Goal: Task Accomplishment & Management: Manage account settings

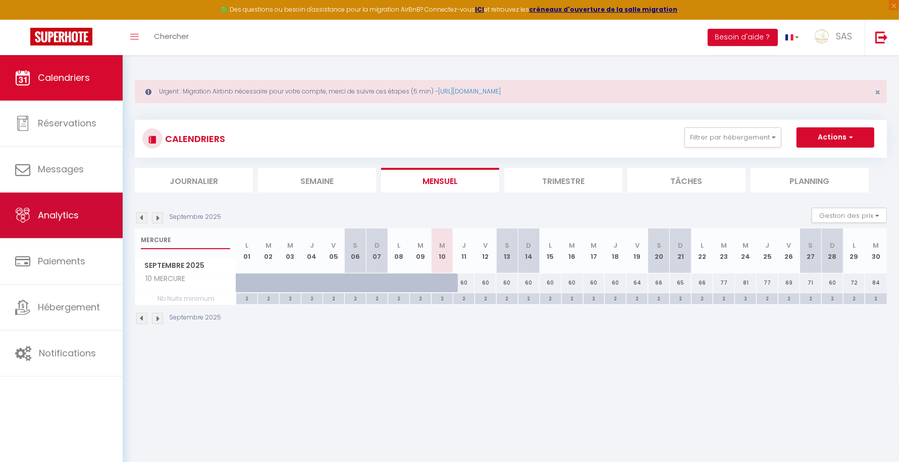
drag, startPoint x: 192, startPoint y: 239, endPoint x: 116, endPoint y: 236, distance: 76.3
click at [116, 236] on div "🟢 Des questions ou besoin d'assistance pour la migration AirBnB? Connectez-vous…" at bounding box center [449, 200] width 899 height 291
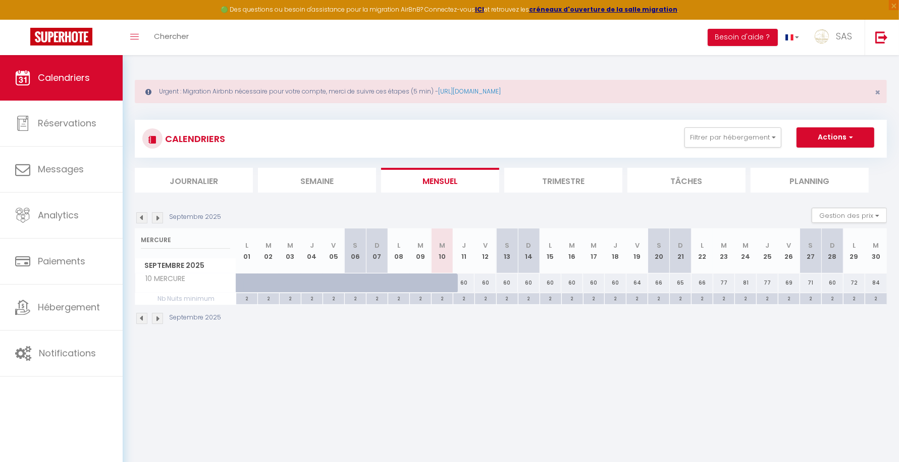
click at [158, 214] on img at bounding box center [157, 217] width 11 height 11
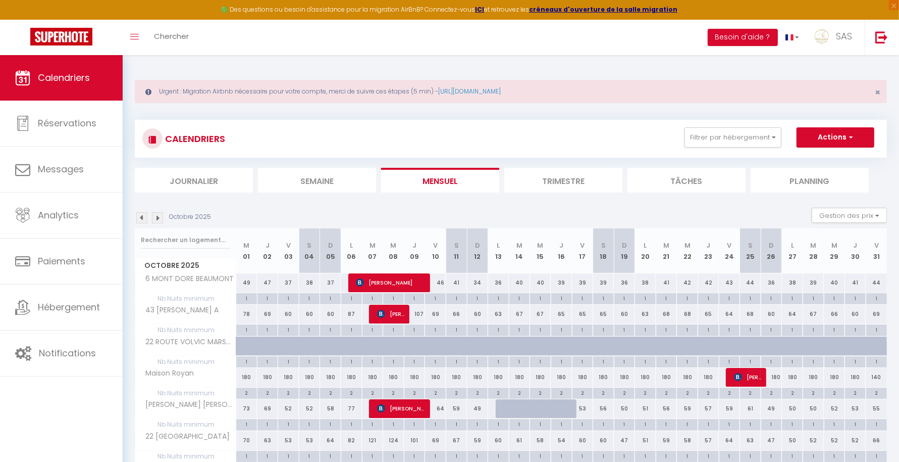
click at [159, 217] on img at bounding box center [157, 217] width 11 height 11
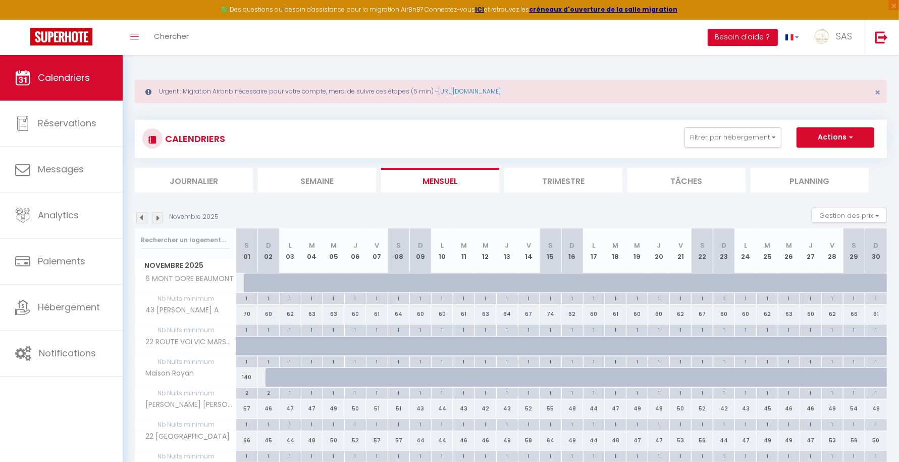
click at [158, 214] on img at bounding box center [157, 217] width 11 height 11
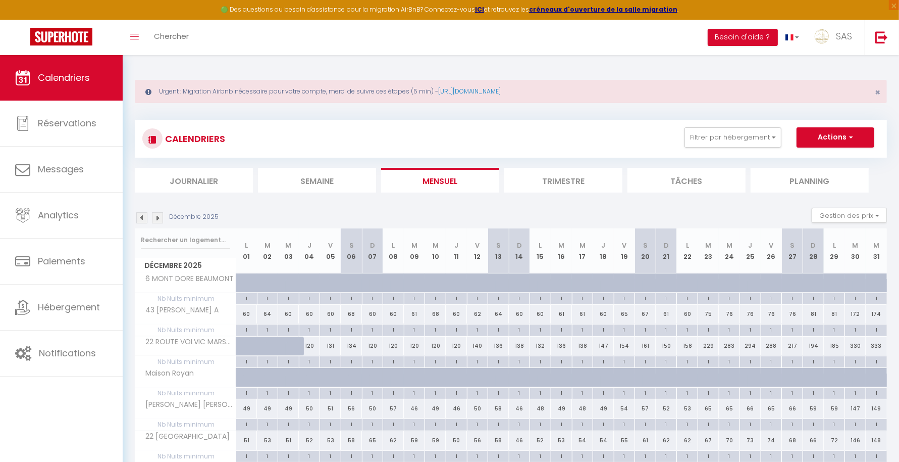
click at [158, 214] on img at bounding box center [157, 217] width 11 height 11
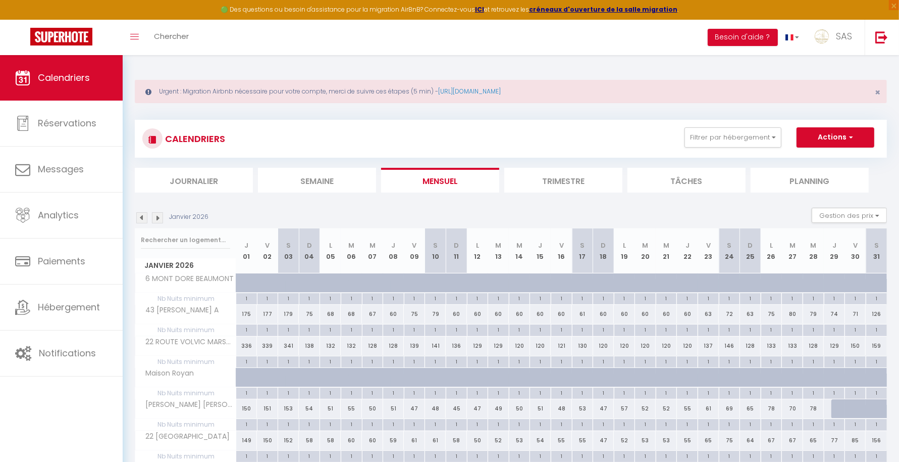
click at [172, 229] on div at bounding box center [185, 239] width 100 height 23
click at [172, 231] on input "text" at bounding box center [185, 240] width 89 height 18
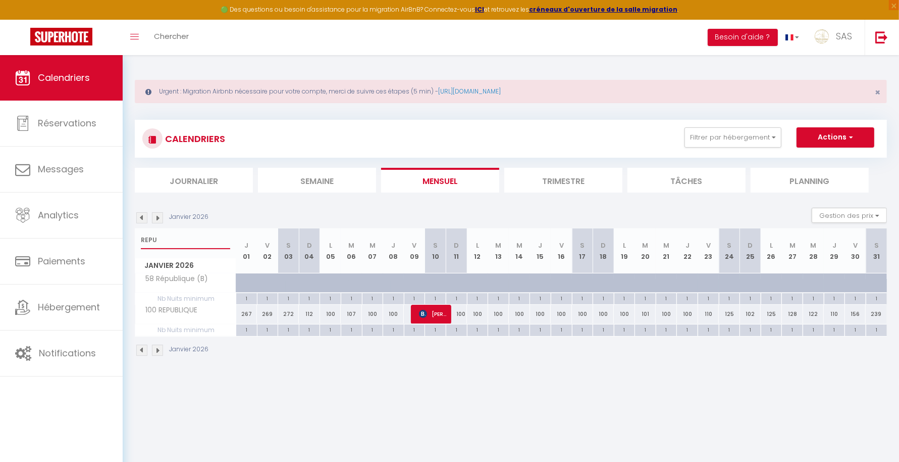
type input "REPU"
click at [141, 215] on img at bounding box center [141, 217] width 11 height 11
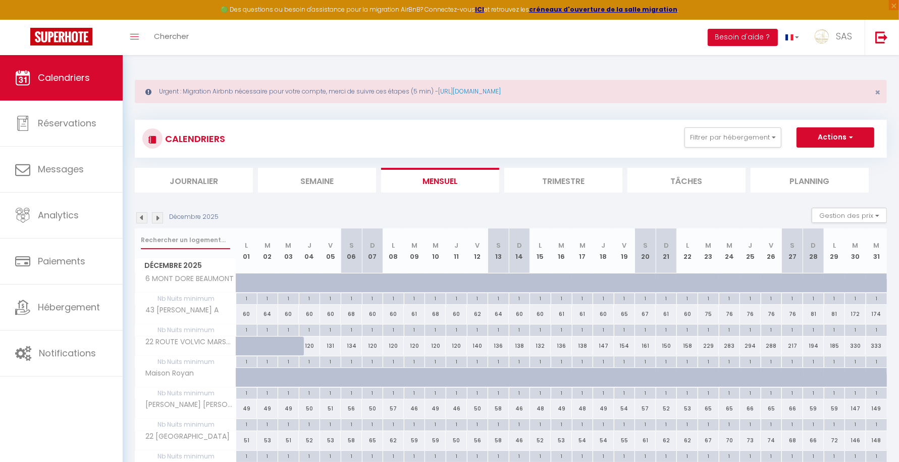
click at [177, 239] on input "text" at bounding box center [185, 240] width 89 height 18
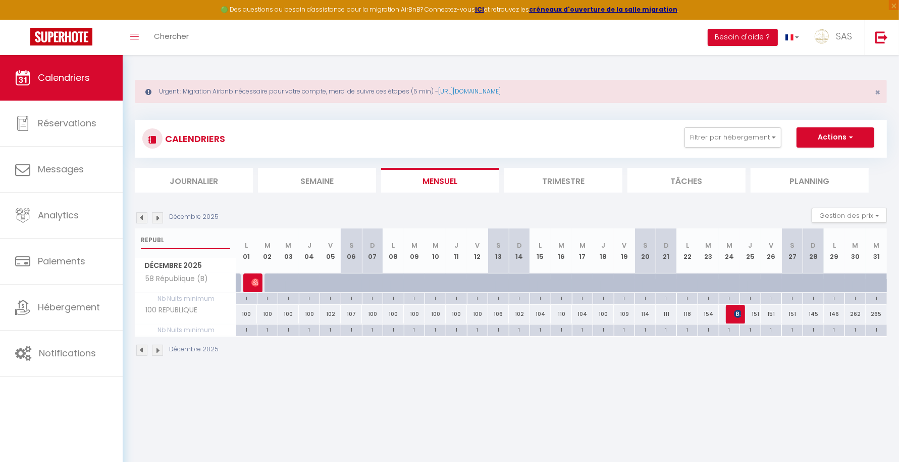
type input "REPUBL"
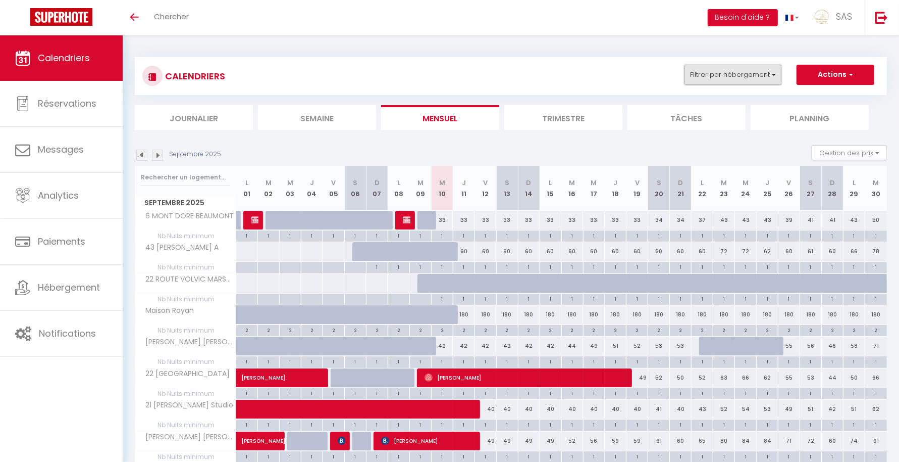
click at [726, 70] on button "Filtrer par hébergement" at bounding box center [733, 75] width 97 height 20
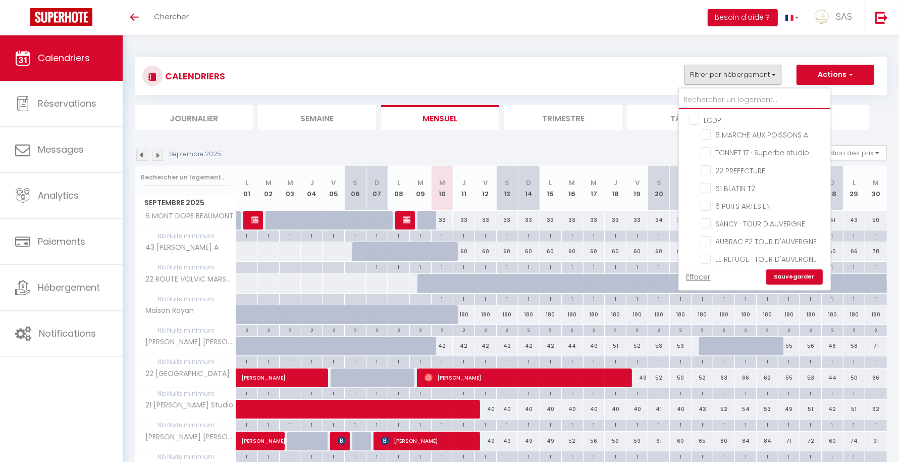
click at [711, 96] on input "text" at bounding box center [755, 100] width 152 height 18
type input "RE"
checkbox input "false"
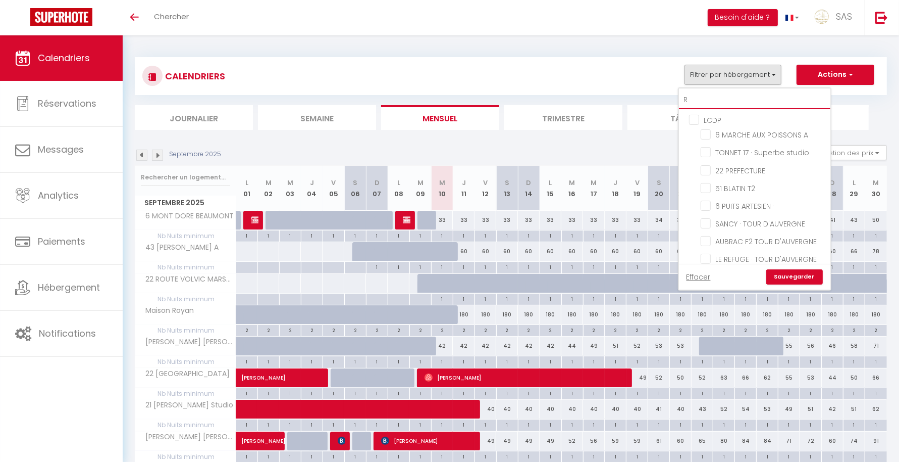
checkbox input "false"
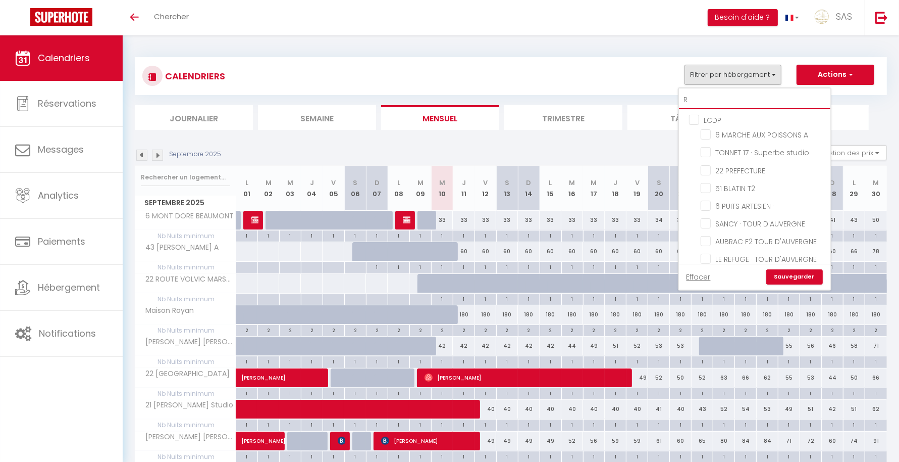
checkbox input "false"
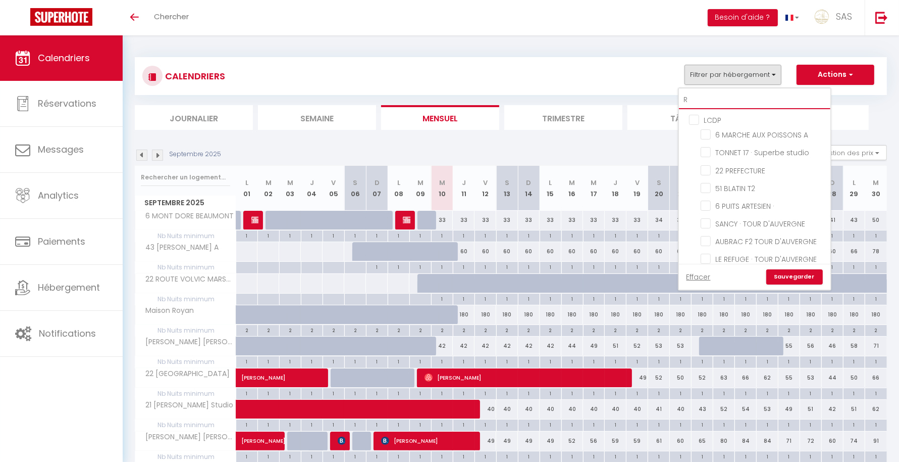
checkbox input "false"
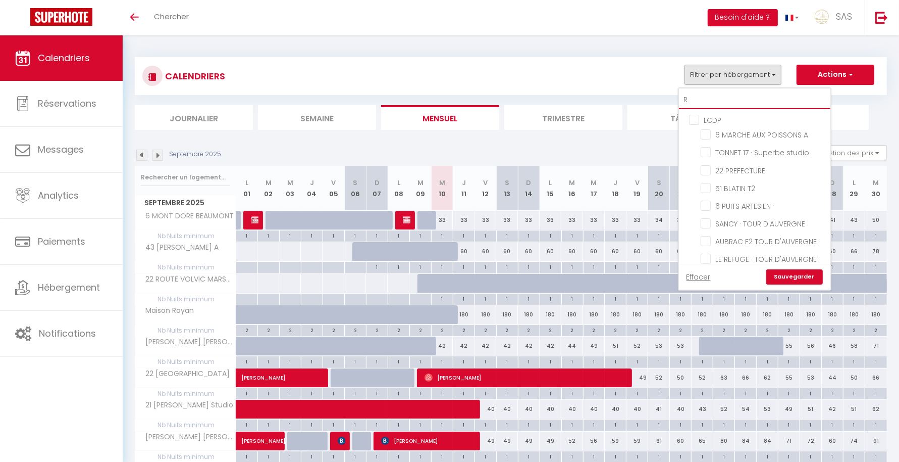
checkbox input "false"
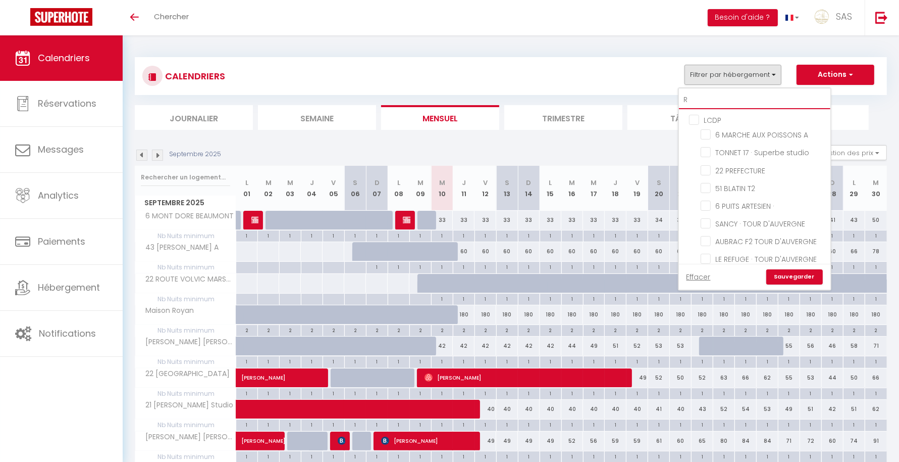
checkbox input "false"
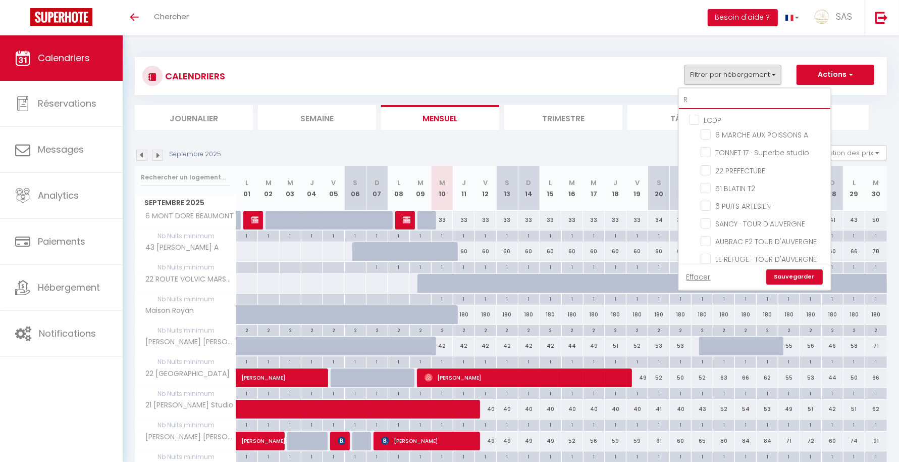
checkbox input "false"
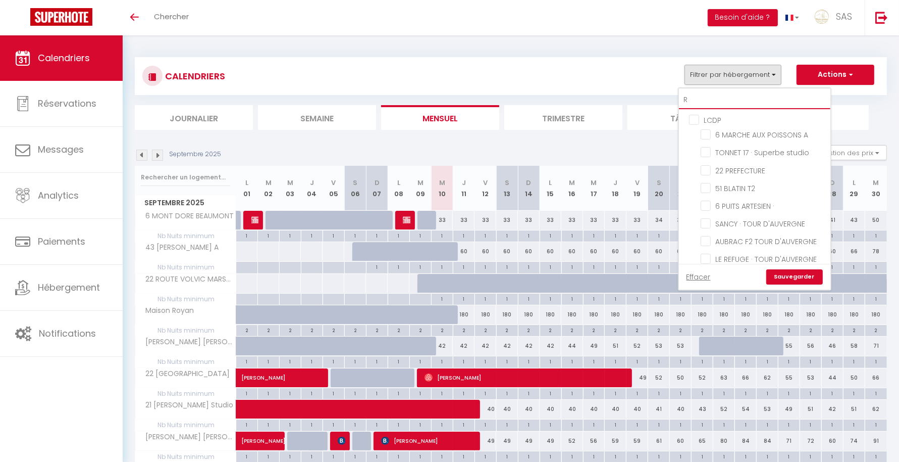
checkbox input "false"
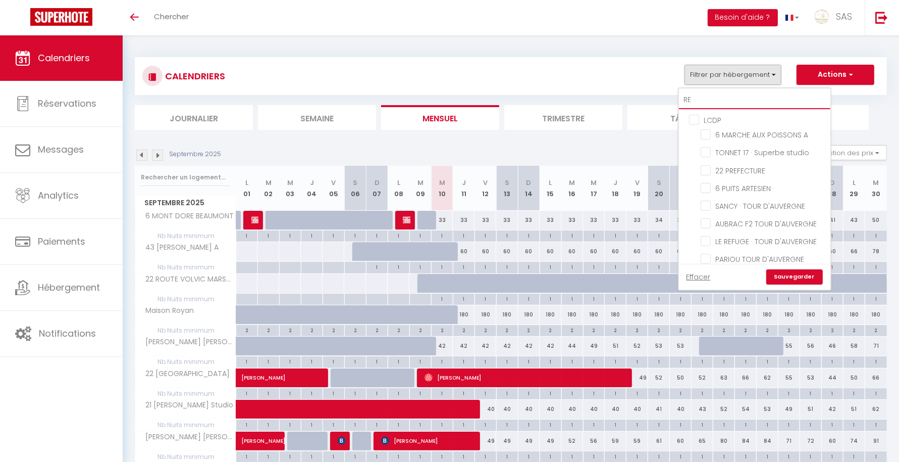
checkbox input "false"
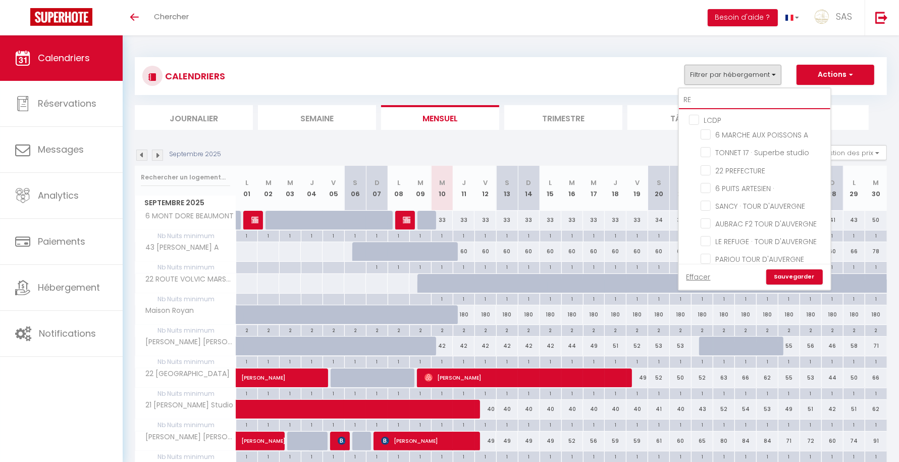
checkbox input "false"
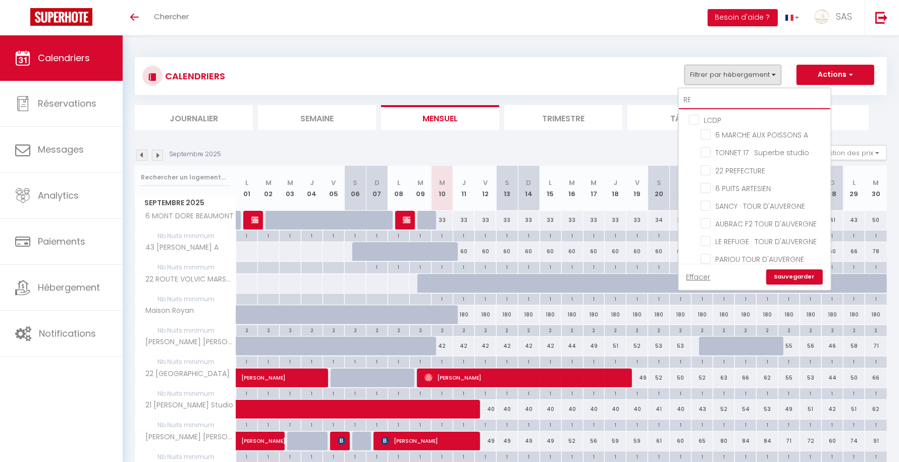
checkbox input "false"
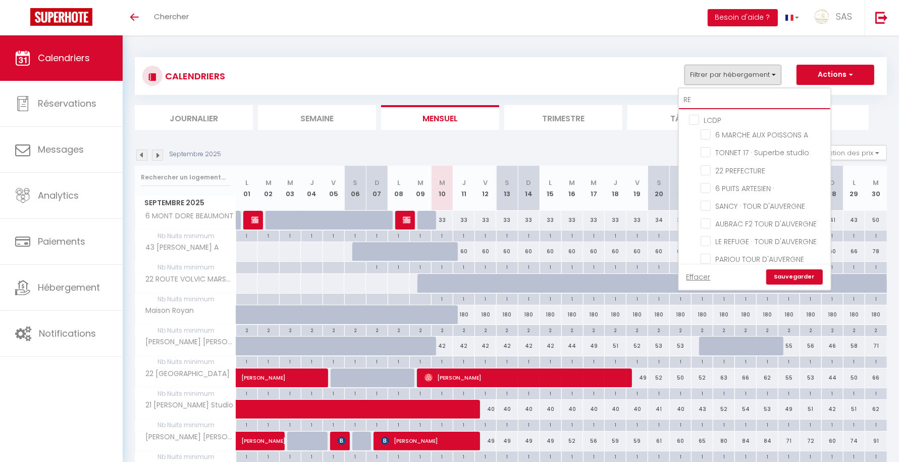
checkbox input "false"
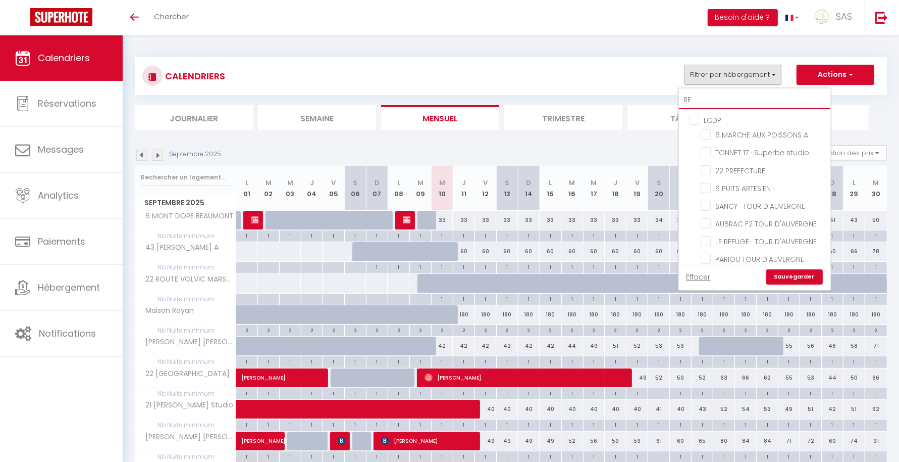
checkbox input "false"
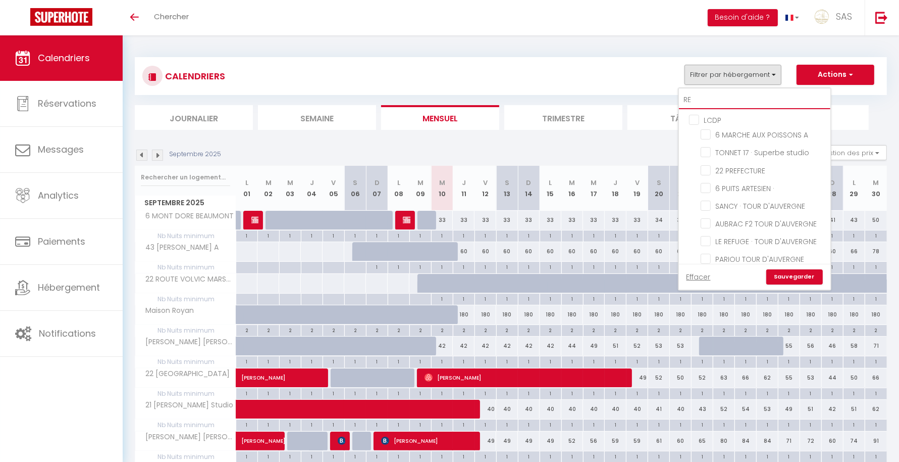
checkbox input "false"
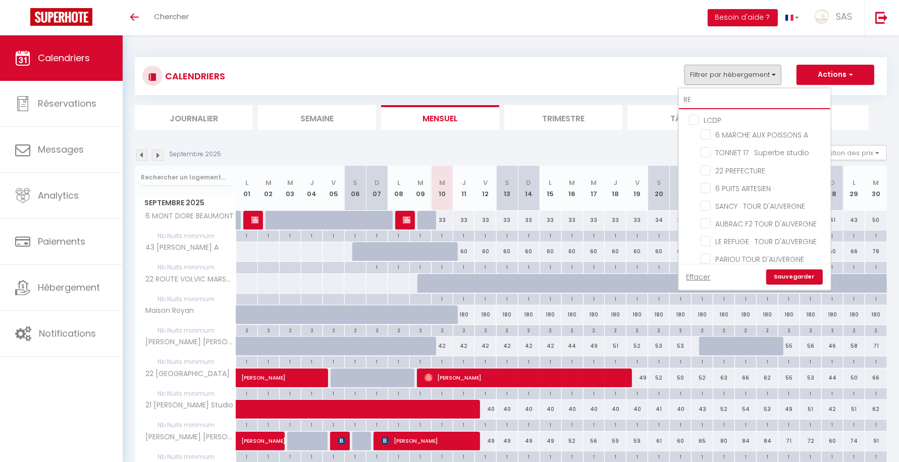
checkbox input "false"
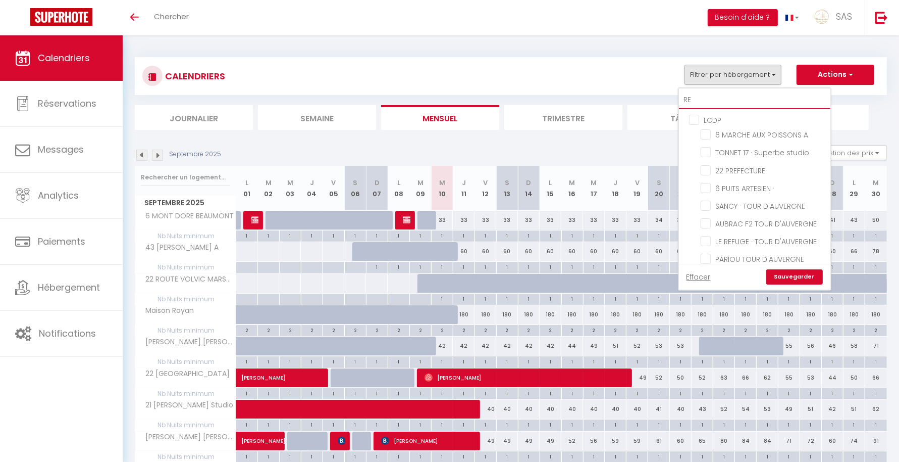
checkbox input "false"
type input "RE"
click at [718, 220] on input "100 REPUBLIQUE" at bounding box center [764, 223] width 126 height 10
checkbox input "true"
checkbox input "false"
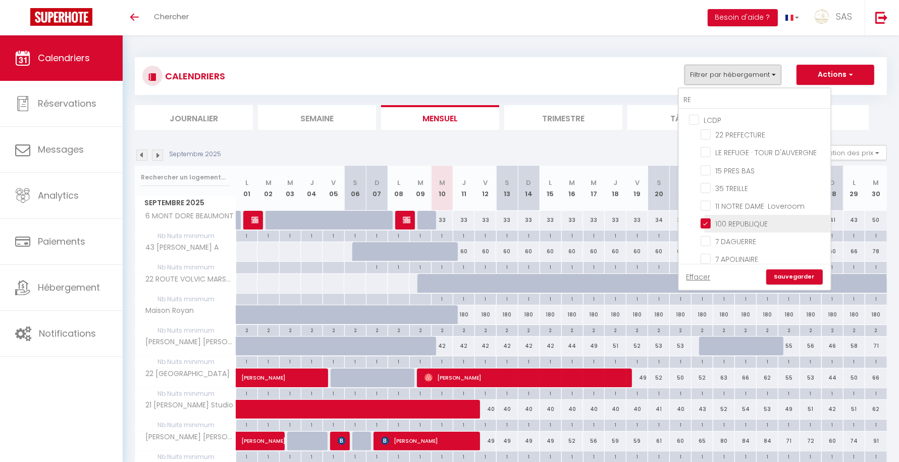
checkbox input "false"
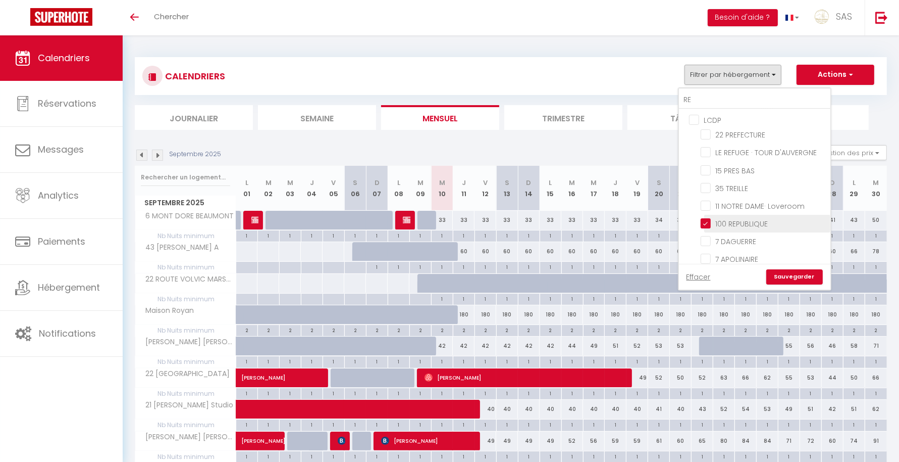
checkbox input "false"
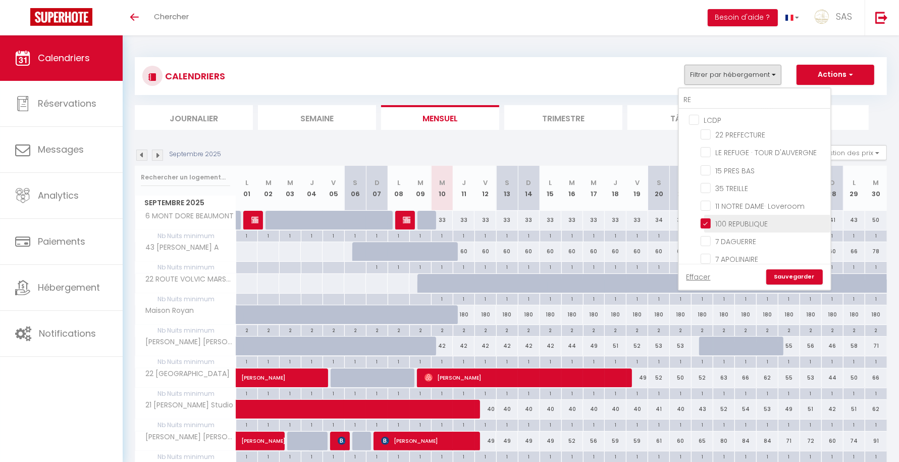
checkbox input "false"
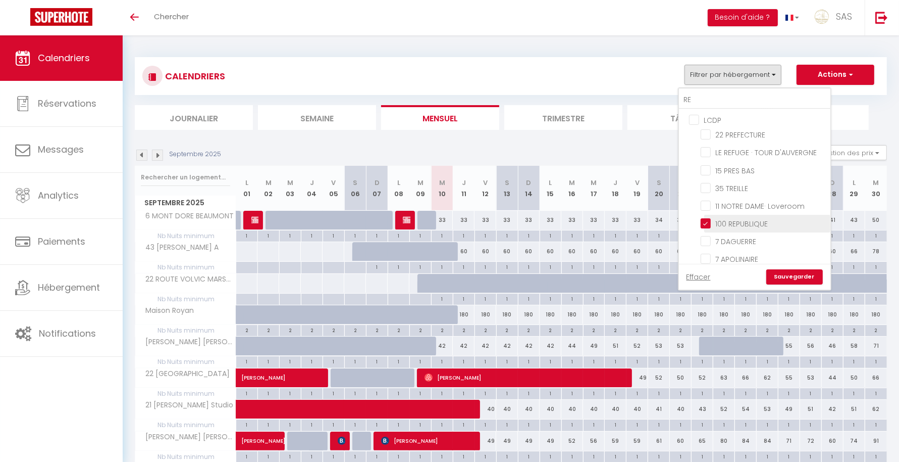
checkbox input "false"
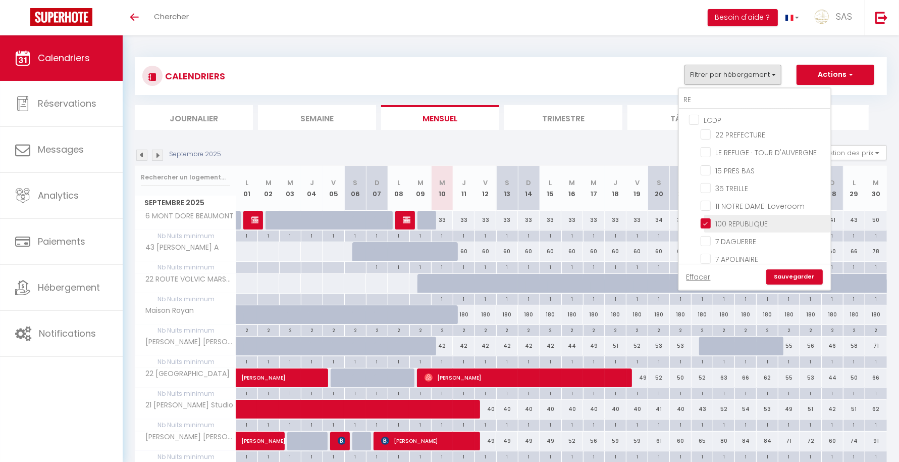
checkbox input "false"
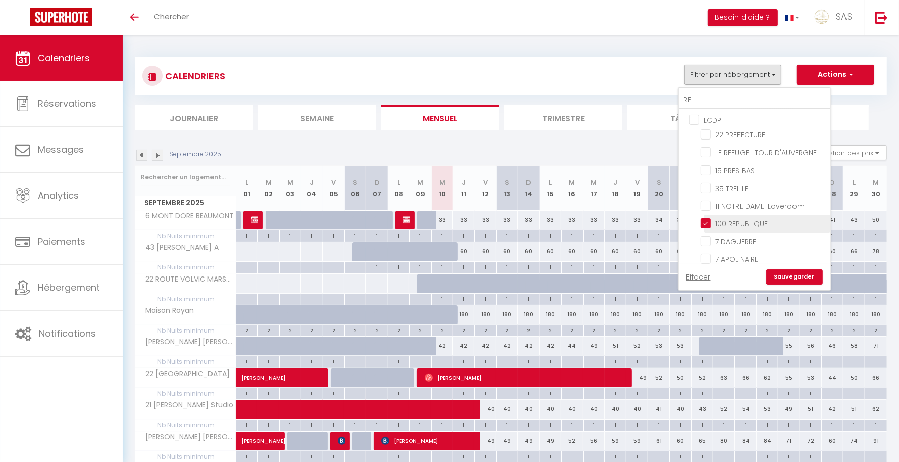
checkbox input "false"
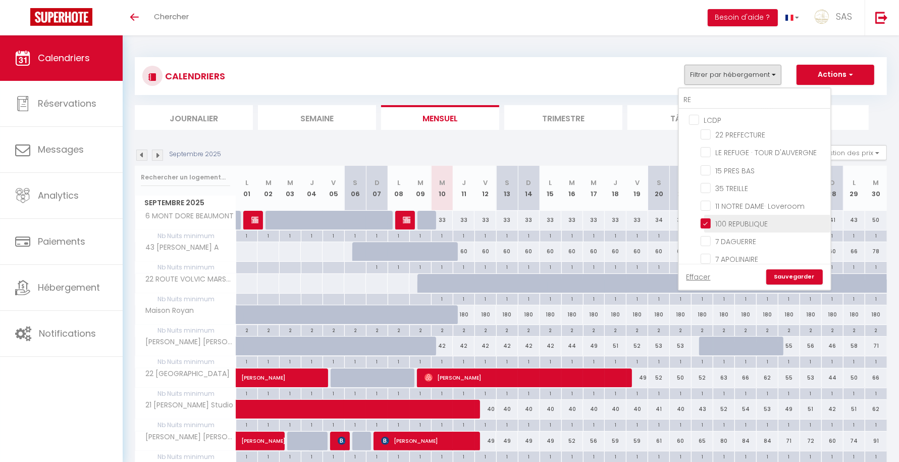
checkbox input "false"
click at [720, 103] on input "RE" at bounding box center [755, 100] width 152 height 18
type input "R"
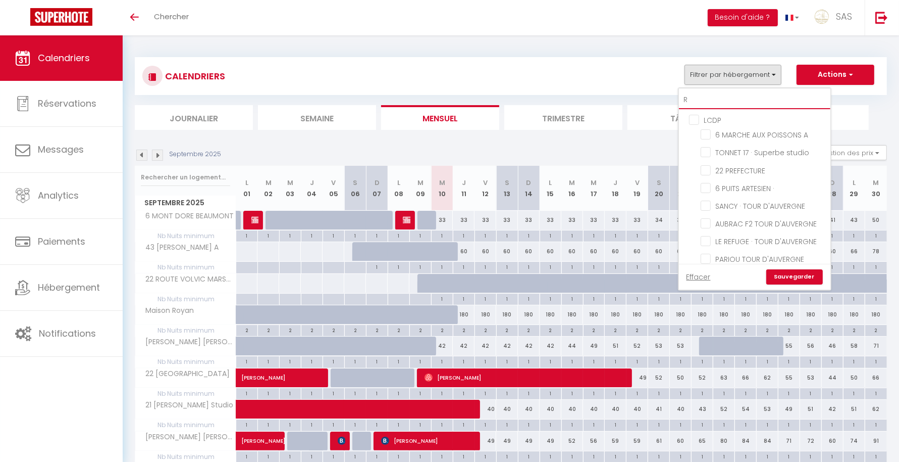
checkbox input "false"
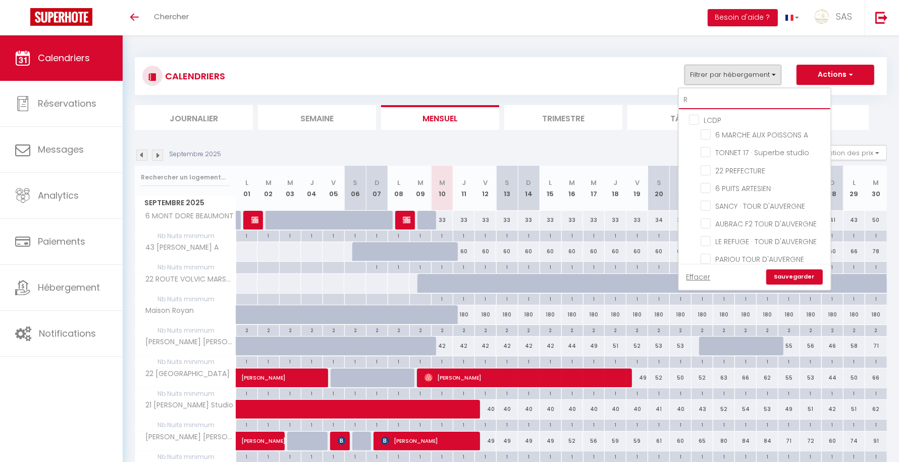
checkbox input "false"
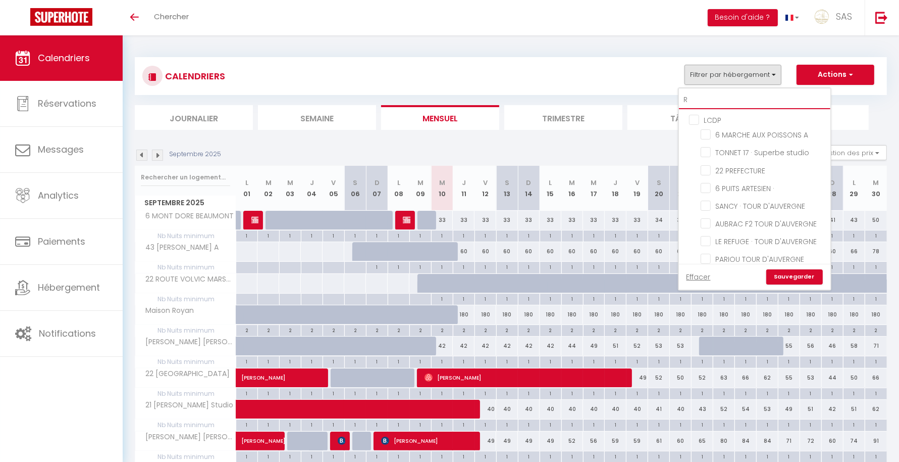
checkbox input "false"
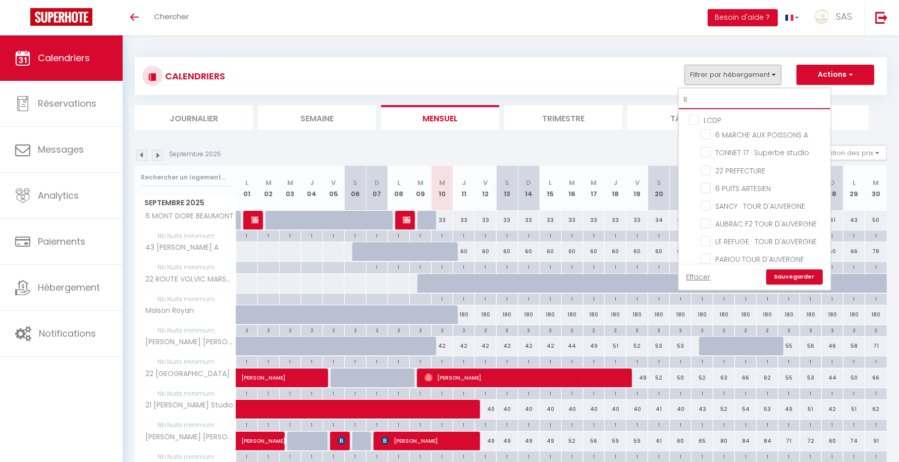
checkbox input "false"
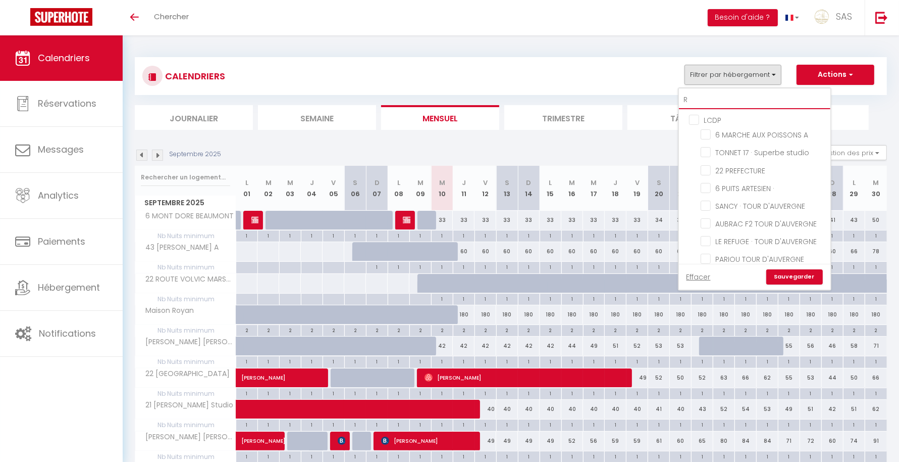
checkbox input "false"
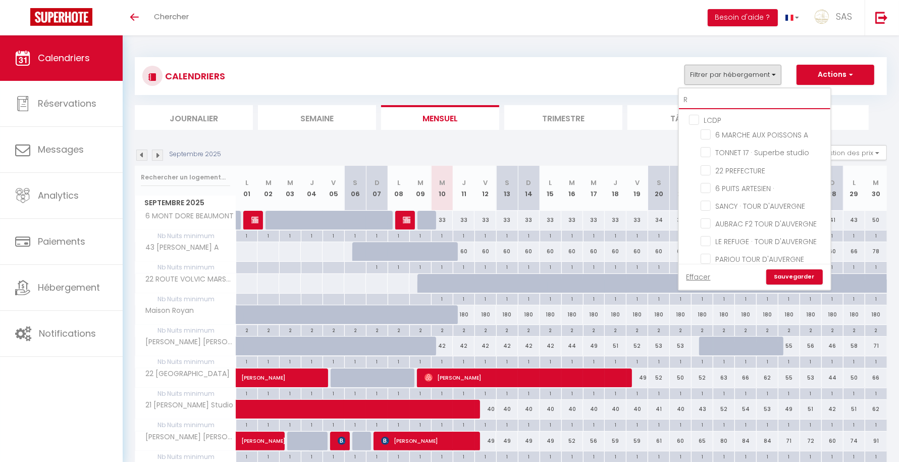
checkbox input "false"
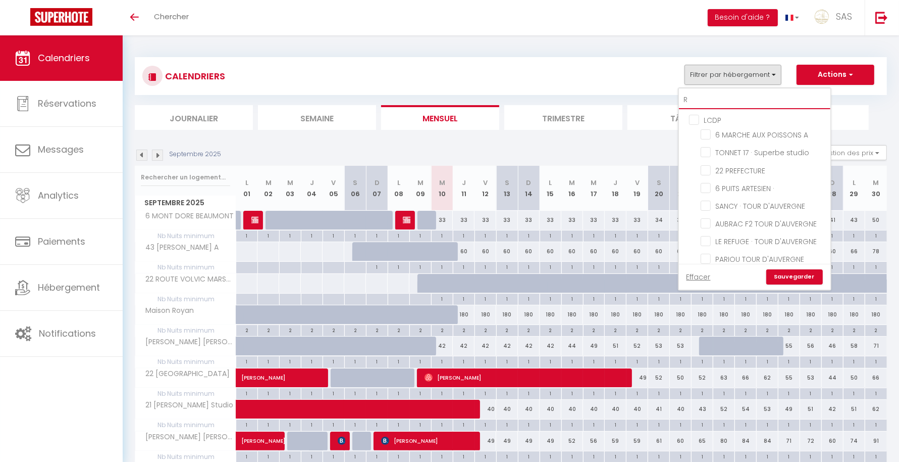
checkbox input "false"
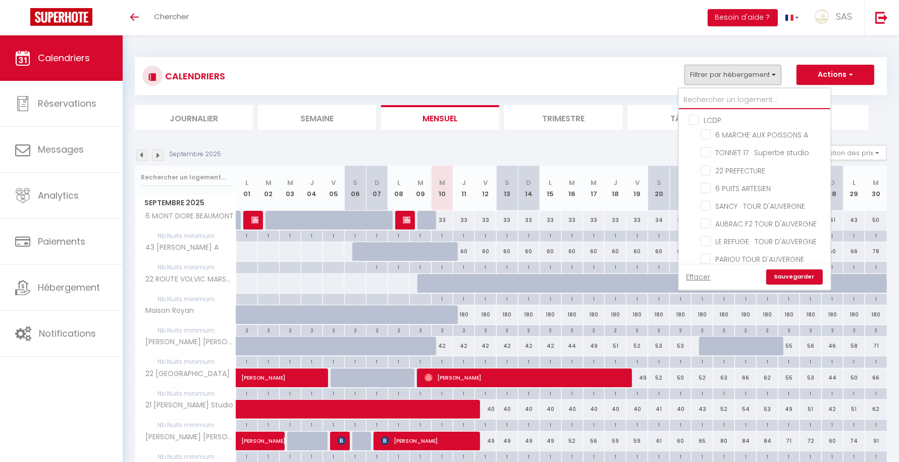
checkbox input "false"
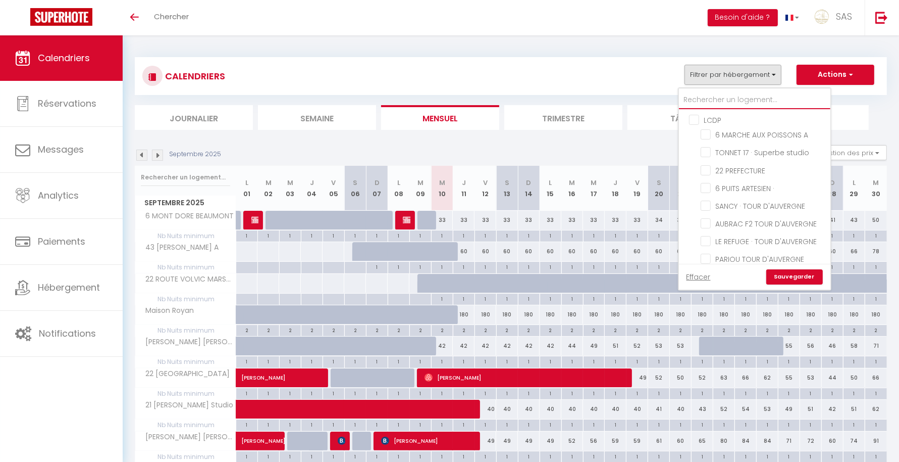
checkbox input "false"
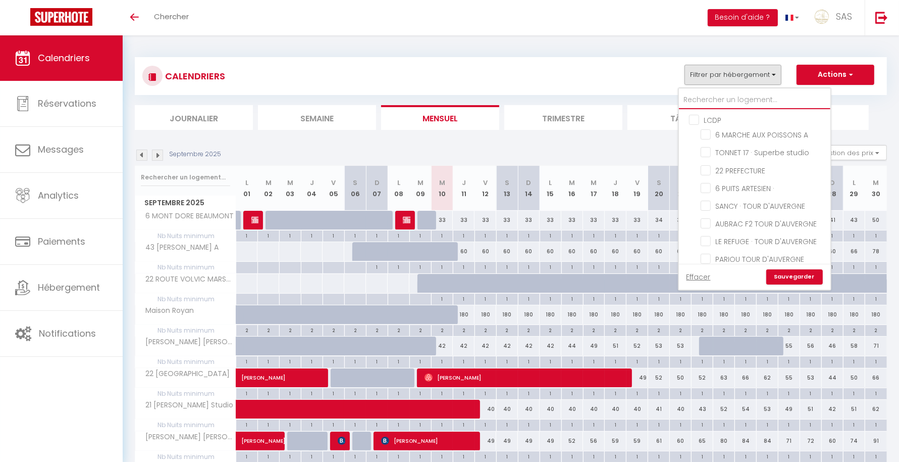
checkbox input "false"
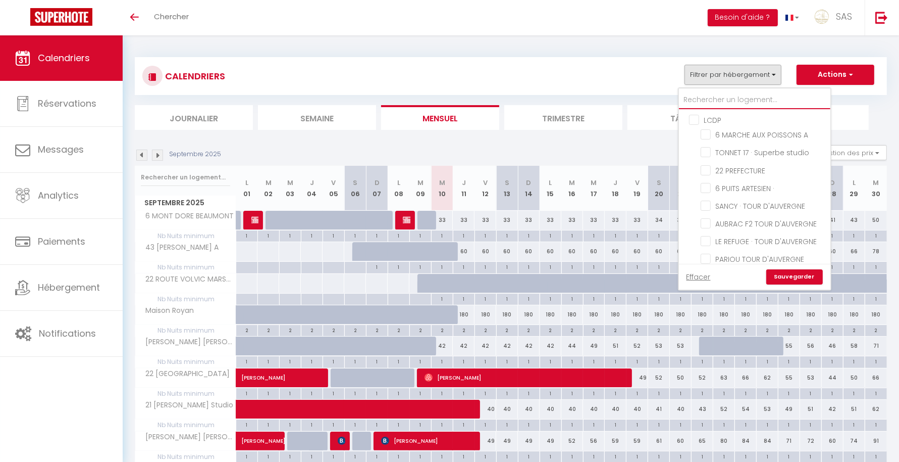
checkbox input "false"
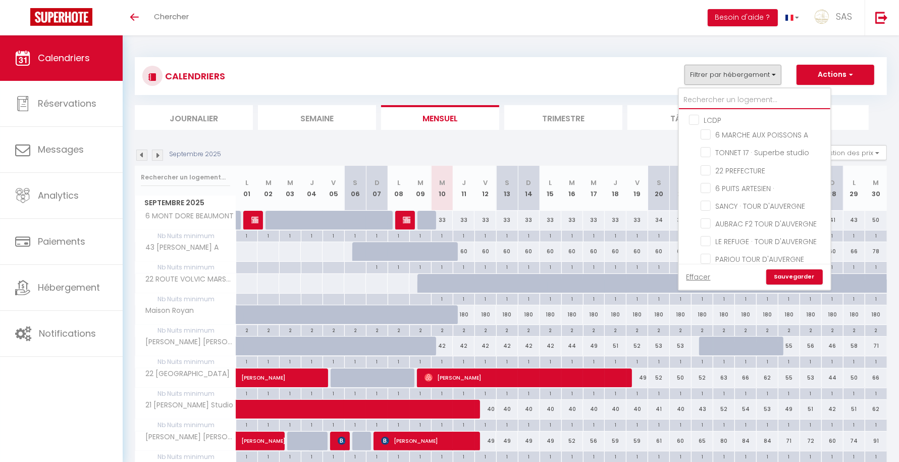
checkbox input "false"
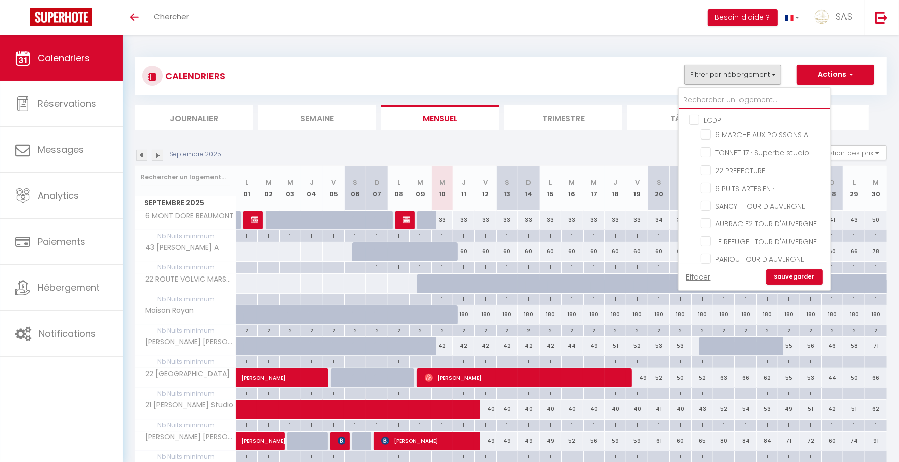
checkbox input "false"
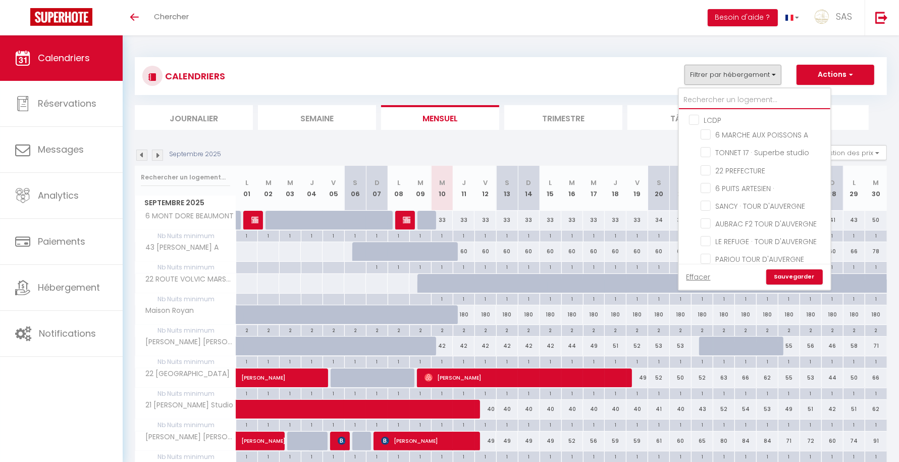
checkbox input "false"
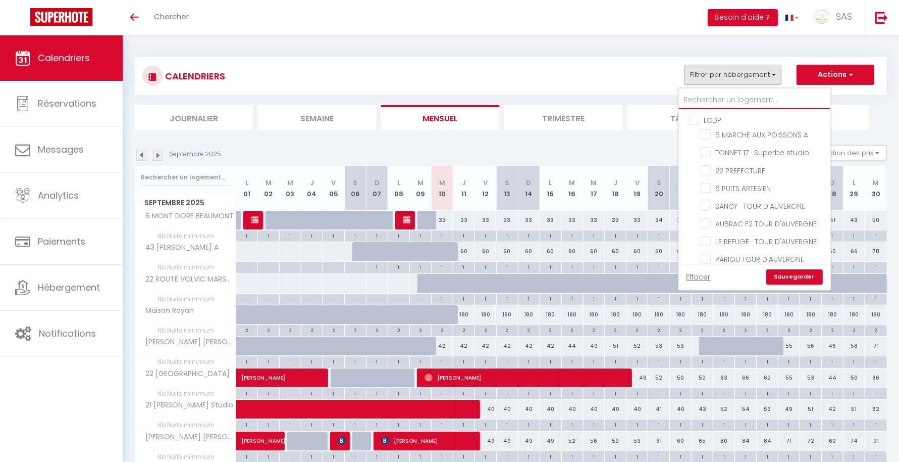
checkbox input "false"
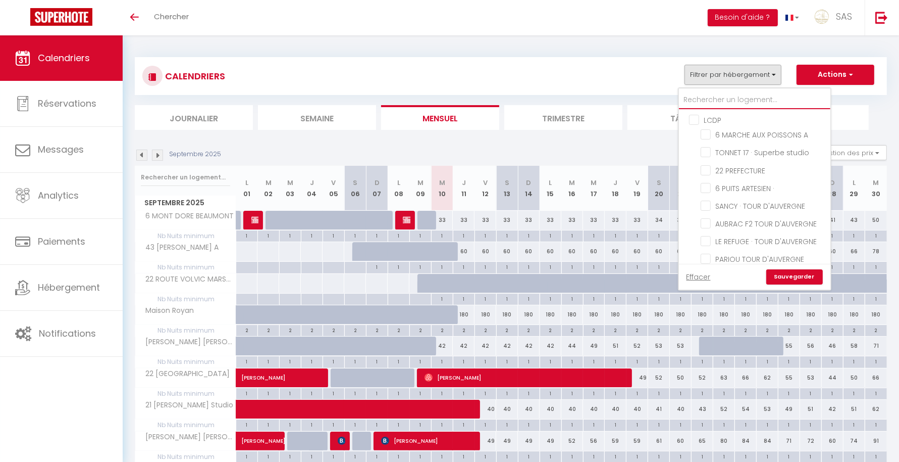
checkbox input "false"
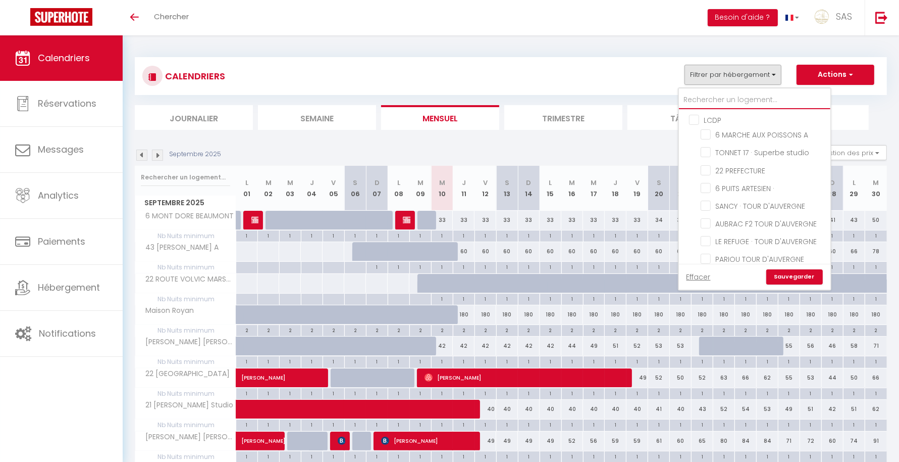
checkbox input "false"
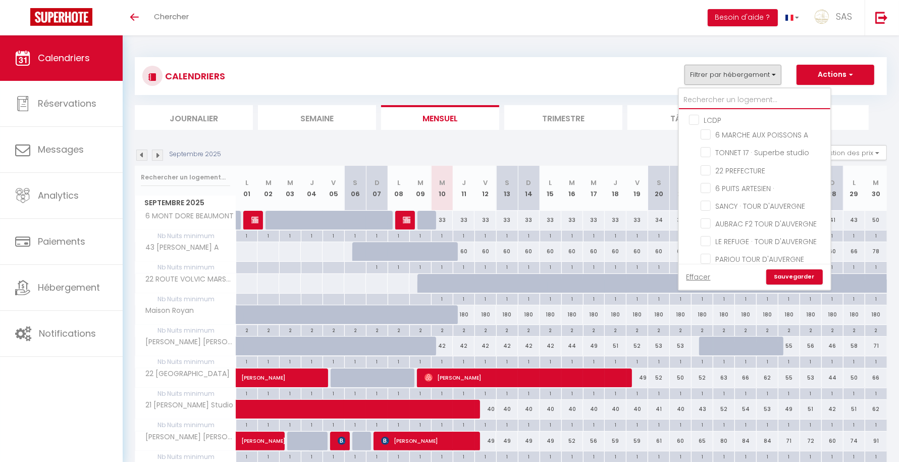
checkbox input "false"
checkbox input "true"
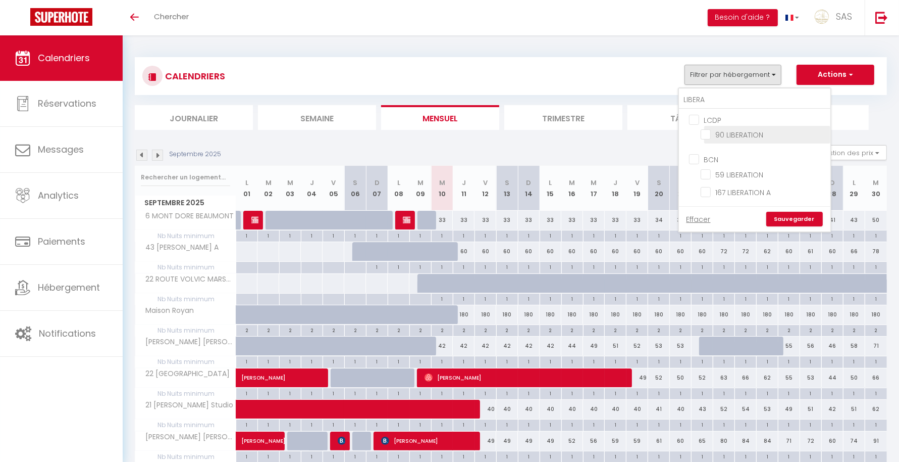
click at [710, 130] on input "90 LIBERATION" at bounding box center [764, 134] width 126 height 10
drag, startPoint x: 730, startPoint y: 103, endPoint x: 669, endPoint y: 104, distance: 61.1
click at [669, 104] on div "CALENDRIERS Filtrer par hébergement LIBERA LCDP 90 LIBERATION BCN 59 LIBERATION…" at bounding box center [511, 93] width 752 height 73
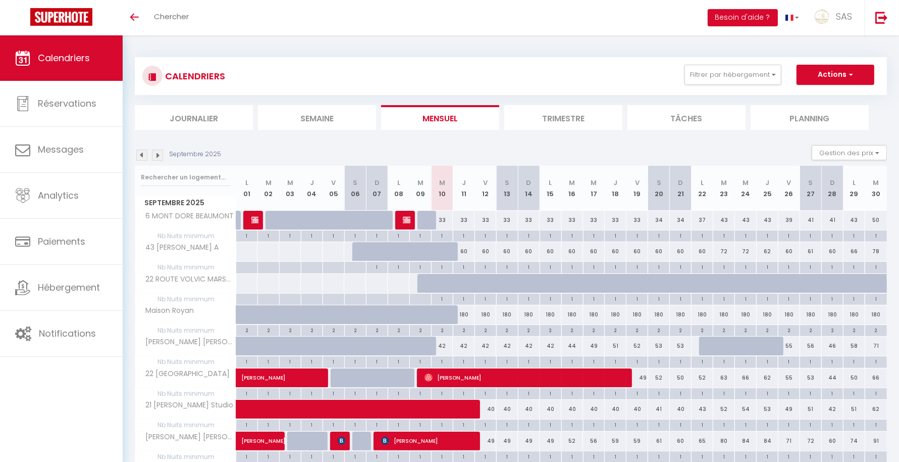
click at [713, 61] on div "CALENDRIERS Filtrer par hébergement LIBERA LCDP 90 LIBERATION BCN 59 LIBERATION…" at bounding box center [511, 76] width 752 height 38
click at [713, 69] on button "Filtrer par hébergement" at bounding box center [733, 75] width 97 height 20
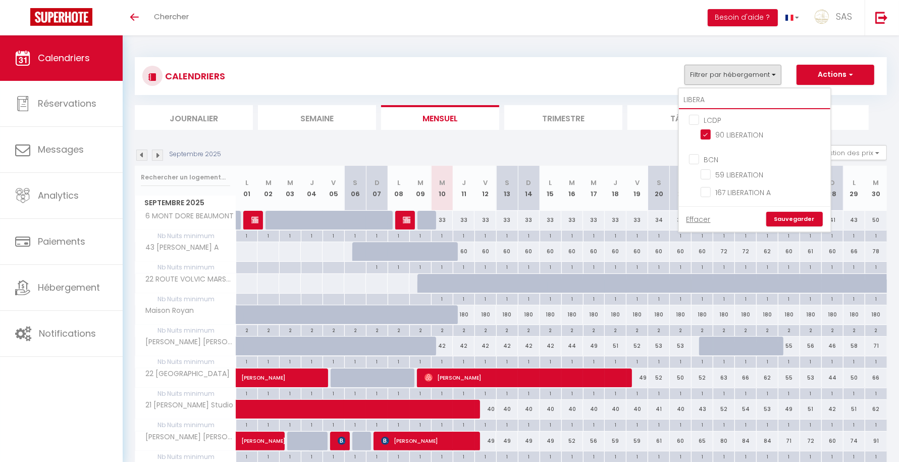
drag, startPoint x: 716, startPoint y: 94, endPoint x: 674, endPoint y: 92, distance: 42.0
click at [674, 92] on div "CALENDRIERS Filtrer par hébergement LIBERA LCDP 90 LIBERATION BCN 59 LIBERATION…" at bounding box center [511, 76] width 752 height 38
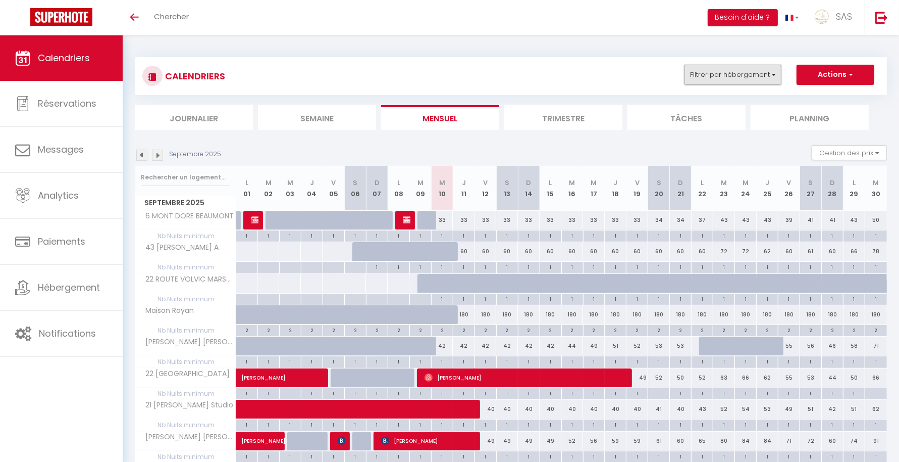
drag, startPoint x: 729, startPoint y: 81, endPoint x: 741, endPoint y: 77, distance: 12.8
click at [741, 77] on button "Filtrer par hébergement" at bounding box center [733, 75] width 97 height 20
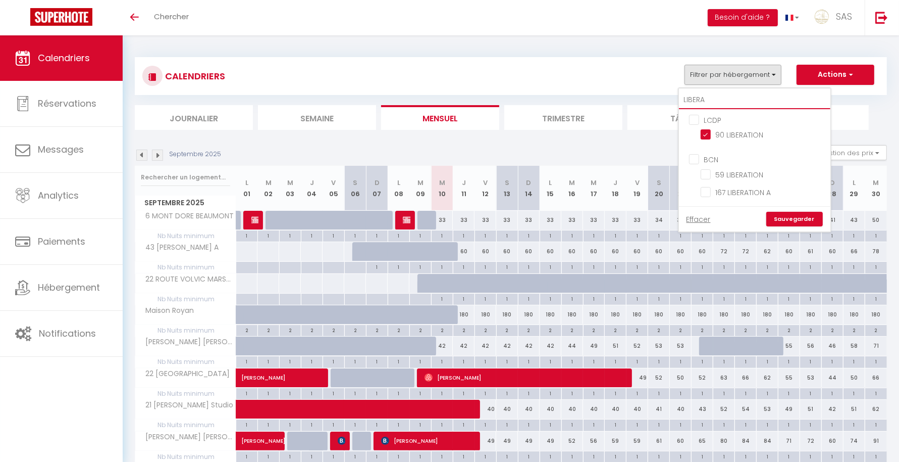
click at [712, 101] on input "LIBERA" at bounding box center [755, 100] width 152 height 18
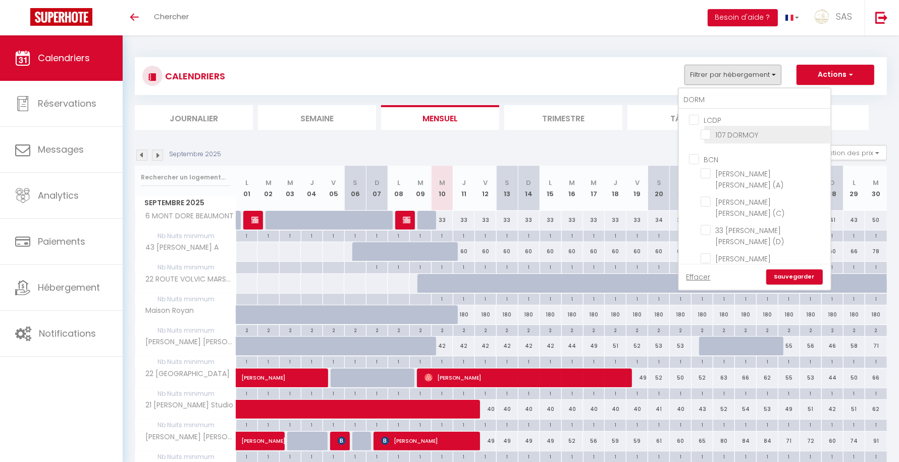
drag, startPoint x: 734, startPoint y: 129, endPoint x: 762, endPoint y: 132, distance: 27.9
drag, startPoint x: 762, startPoint y: 132, endPoint x: 793, endPoint y: 144, distance: 33.6
drag, startPoint x: 793, startPoint y: 144, endPoint x: 717, endPoint y: 136, distance: 77.1
click at [717, 136] on input "107 DORMOY" at bounding box center [764, 134] width 126 height 10
click at [783, 269] on link "Sauvegarder" at bounding box center [795, 276] width 57 height 15
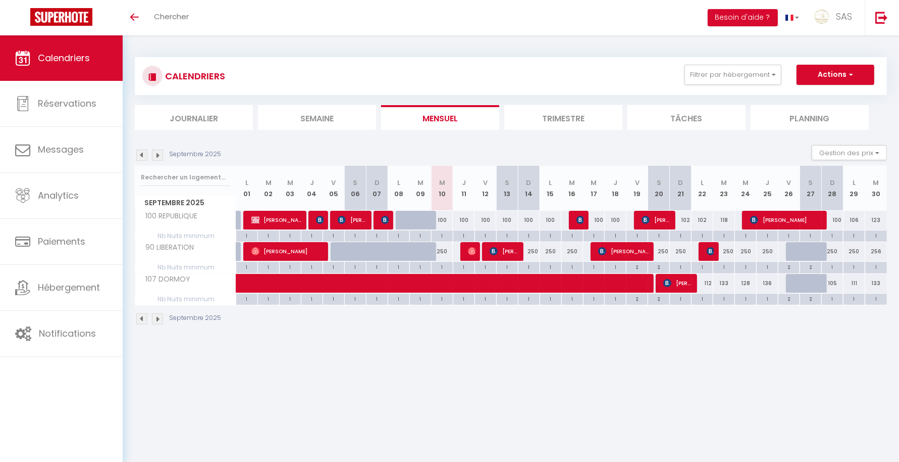
click at [157, 157] on img at bounding box center [157, 154] width 11 height 11
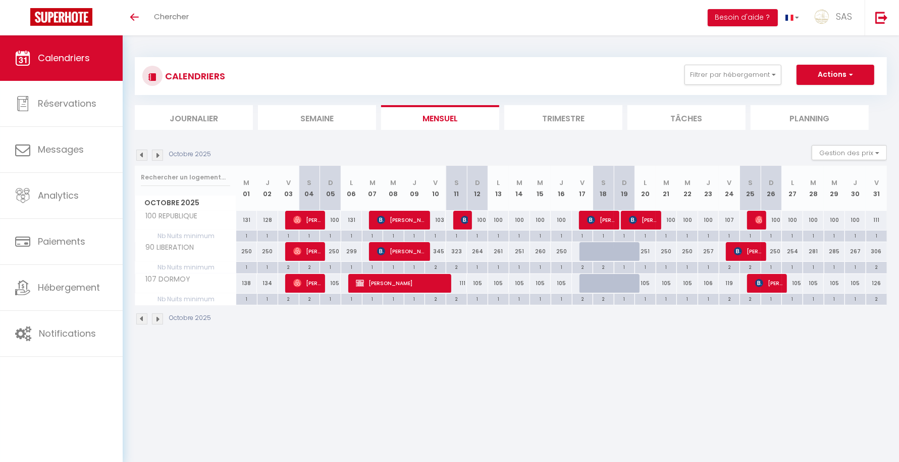
click at [157, 157] on img at bounding box center [157, 154] width 11 height 11
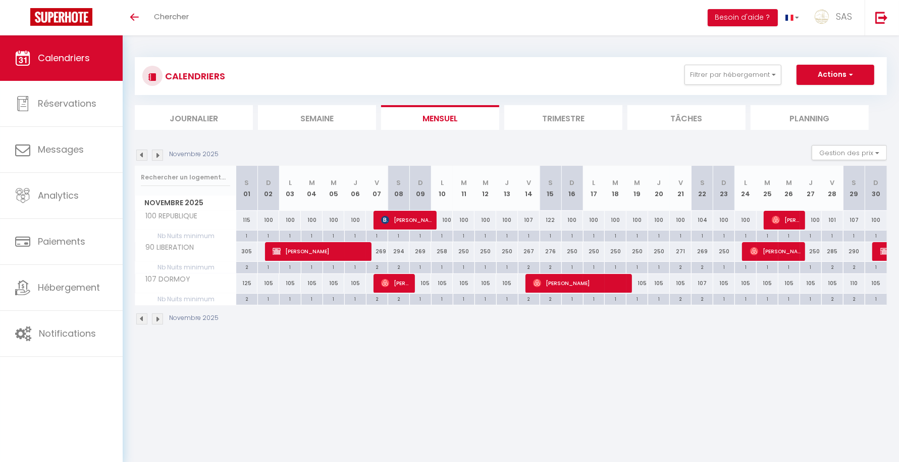
click at [157, 157] on img at bounding box center [157, 154] width 11 height 11
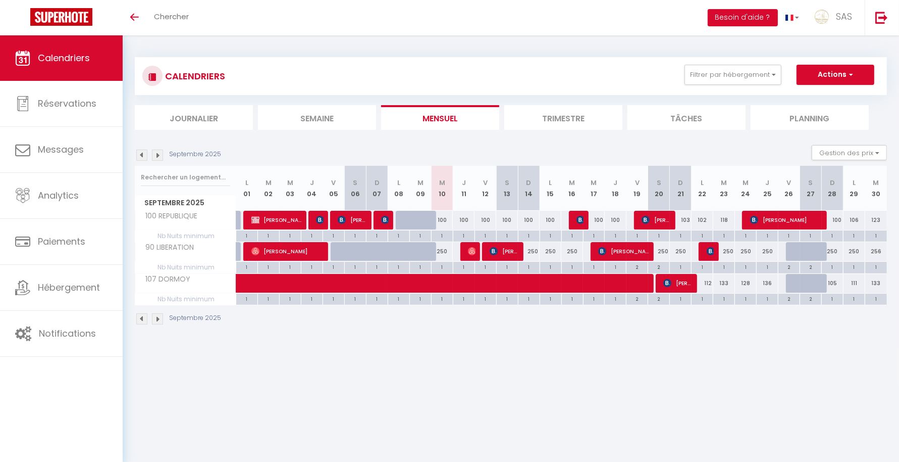
click at [160, 156] on img at bounding box center [157, 154] width 11 height 11
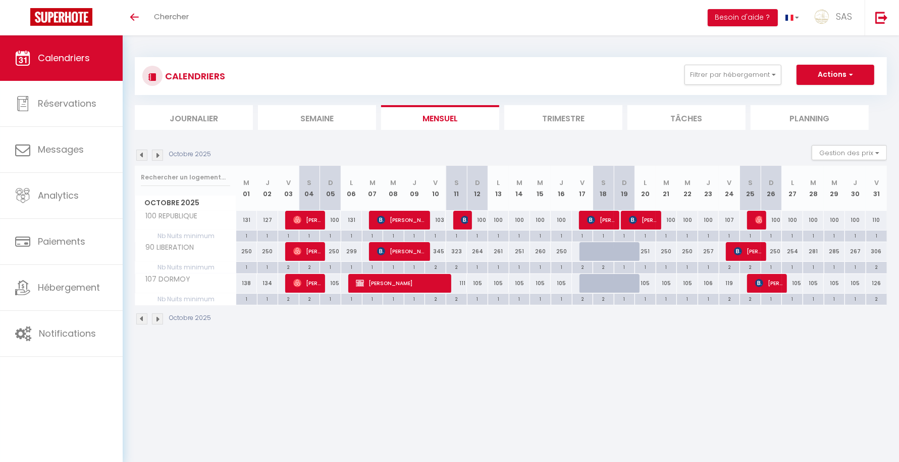
click at [160, 156] on img at bounding box center [157, 154] width 11 height 11
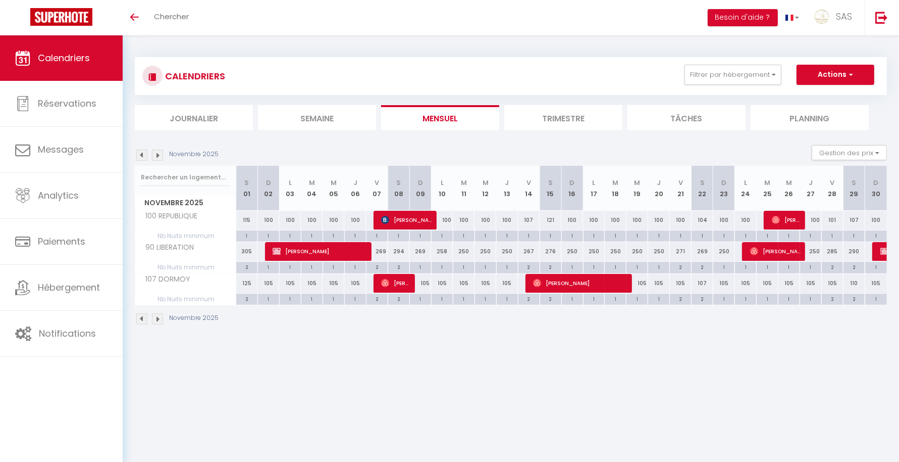
click at [160, 156] on img at bounding box center [157, 154] width 11 height 11
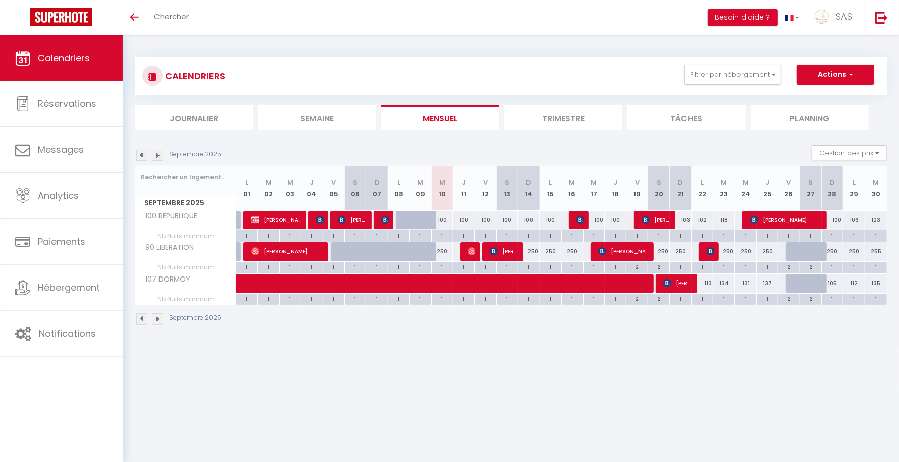
click at [155, 158] on img at bounding box center [157, 154] width 11 height 11
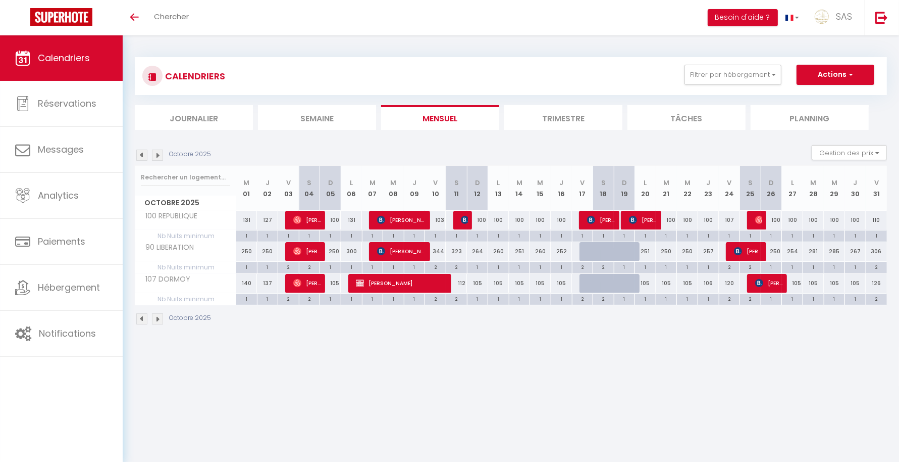
click at [155, 158] on img at bounding box center [157, 154] width 11 height 11
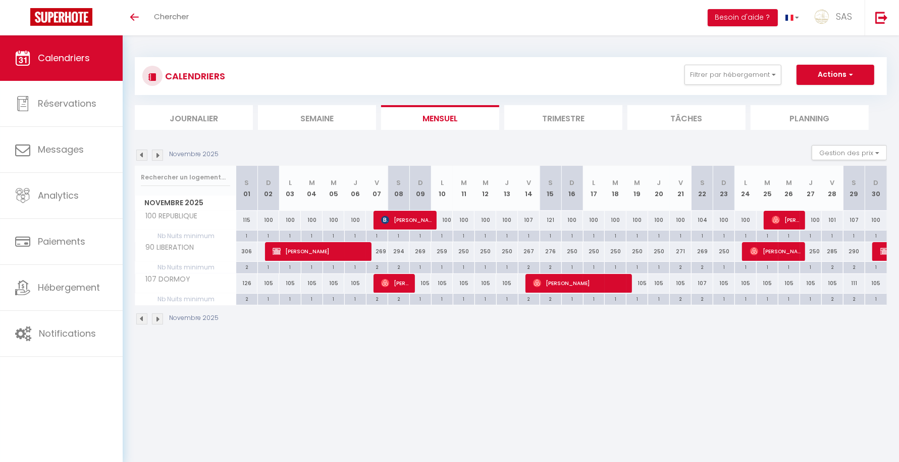
click at [155, 158] on img at bounding box center [157, 154] width 11 height 11
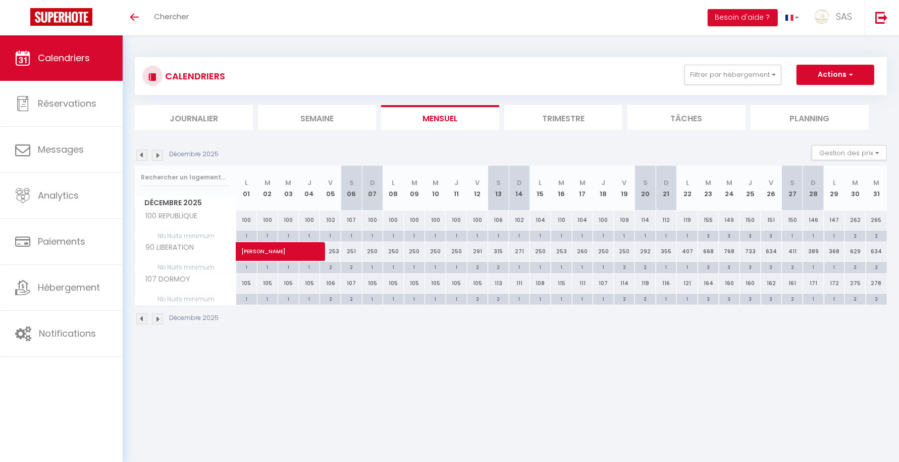
click at [290, 380] on body "🟢 Des questions ou besoin d'assistance pour la migration AirBnB? Connectez-vous…" at bounding box center [449, 266] width 899 height 462
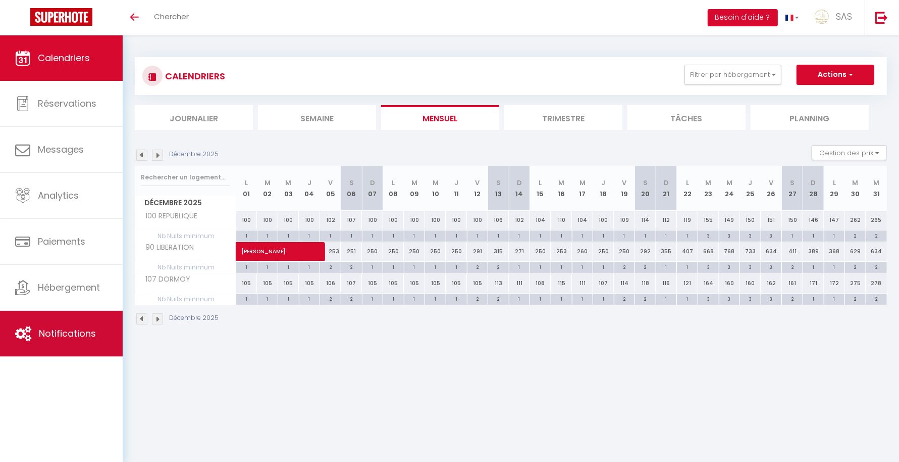
click at [88, 343] on link "Notifications" at bounding box center [61, 333] width 123 height 45
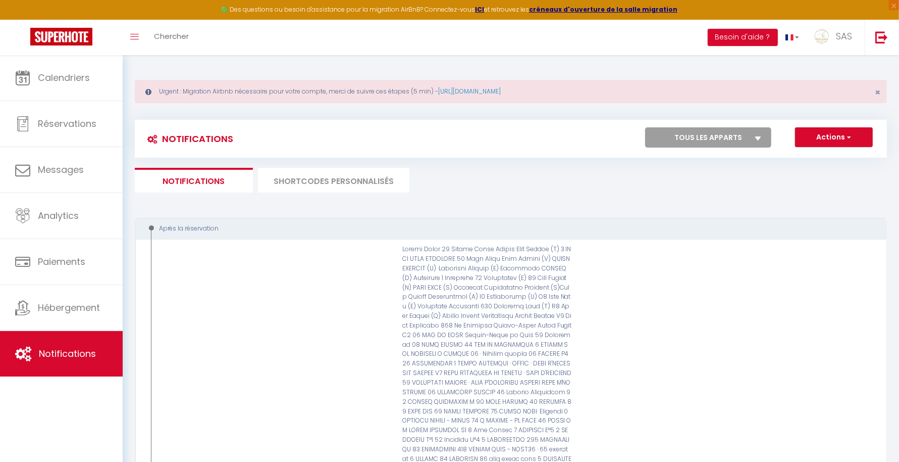
click at [302, 180] on li "SHORTCODES PERSONNALISÉS" at bounding box center [334, 180] width 152 height 25
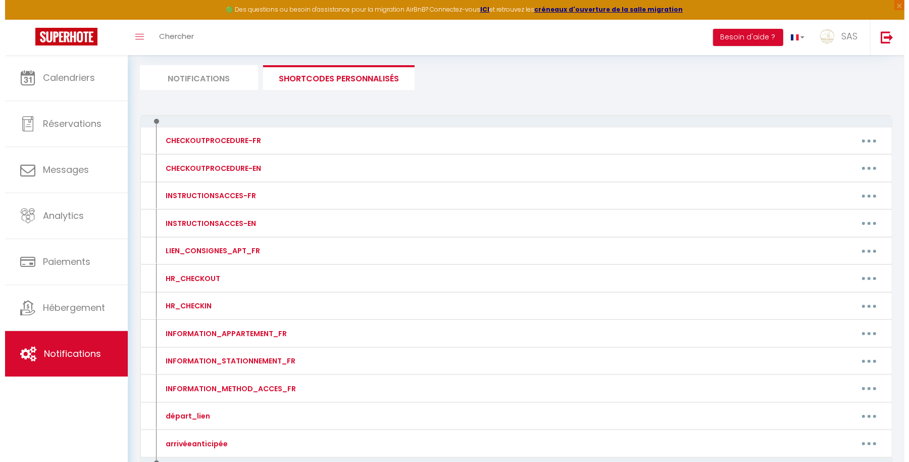
scroll to position [152, 0]
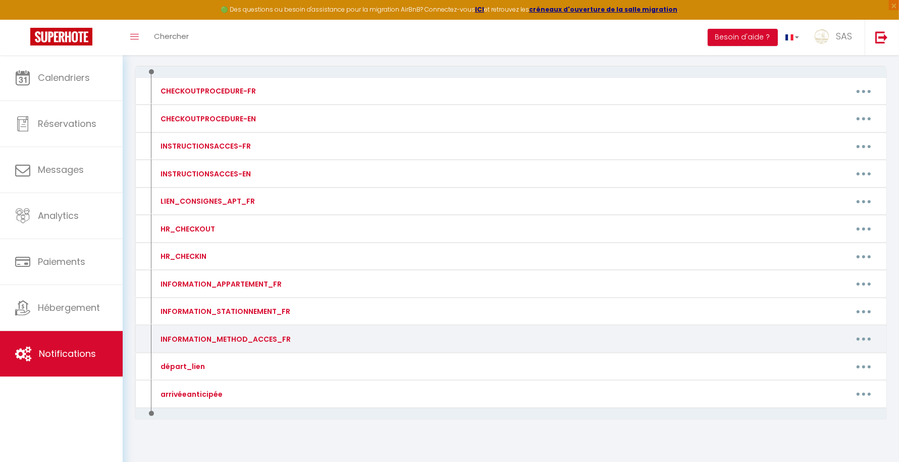
click at [865, 338] on button "button" at bounding box center [864, 339] width 28 height 16
click at [837, 357] on link "Editer" at bounding box center [837, 361] width 75 height 17
type input "INFORMATION_METHOD_ACCES_FR"
type textarea "Merci de nous contacter au [PHONE_NUMBER]"
type textarea "La boite à clef est devant la porte de l'immeuble. BOITE A Le code d'accès pour…"
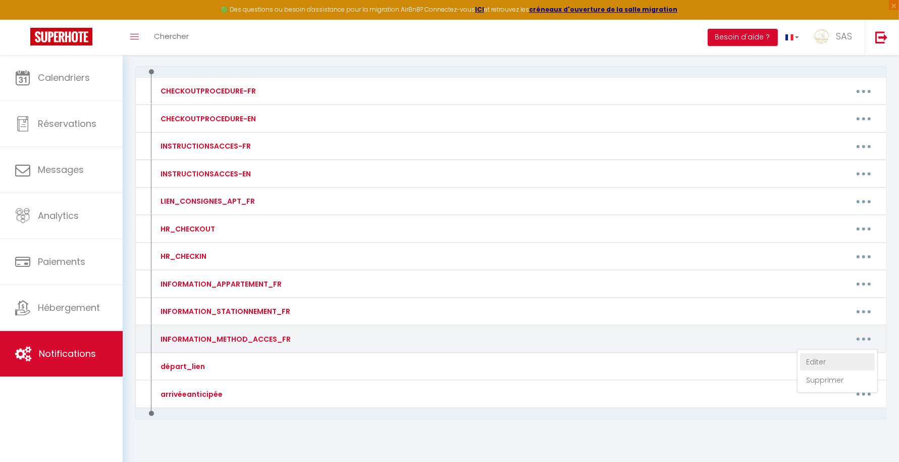
type textarea "La boite à clef se situe devant la porte de l'appartement. ALLUMER LA BOITE EN …"
type textarea "Pour ouvrir la porte de l’immeuble : Téléphonez au numéro suivant : [PHONE_NUMB…"
type textarea "La porte d'entrée de l'immeuble se trouve entre le restaurant [GEOGRAPHIC_DATA]…"
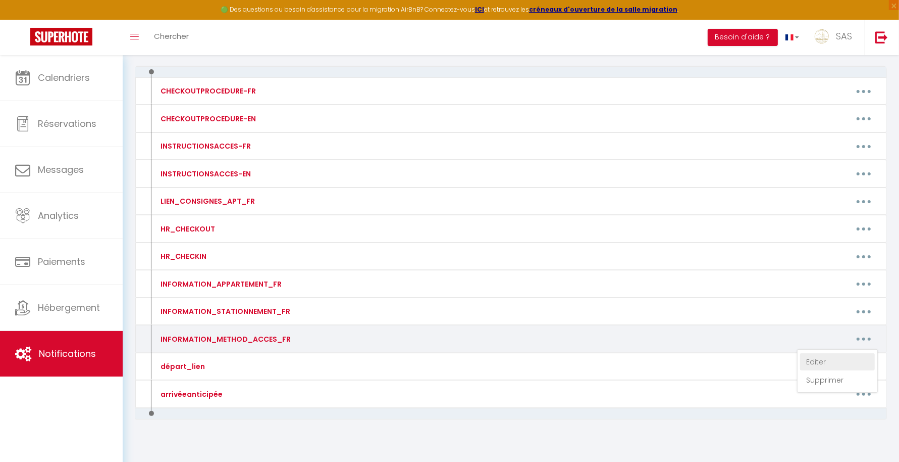
type textarea "La porte d'entrée de l'immeuble se trouve entre le restaurant [GEOGRAPHIC_DATA]…"
type textarea "Pour ouvrir la porte de l’immeuble : Téléphonez au numéro suivant : [PHONE_NUMB…"
type textarea "La porte d'entrée de l'immeuble se trouve entre le restaurant [GEOGRAPHIC_DATA]…"
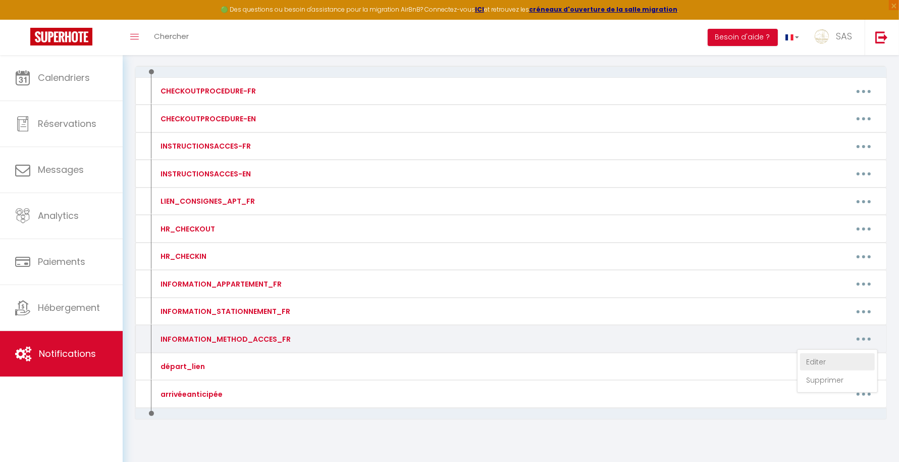
type textarea "Pour ouvrir la porte de l’immeuble : Sonner à [GEOGRAPHIC_DATA] et puis télépho…"
type textarea "Pour ouvrir la porte de l’immeuble : Sonner à LEFORT puis téléphonez au numéro …"
type textarea "Pour ouvir la porte de l'immeuble code : 42 86 A La boite à clès se trouve dans…"
type textarea "ACCES IMMEUBLE sonnez à l'interphone à [GEOGRAPHIC_DATA] (La porte va s'ouvrir)…"
type textarea "Code Immeuble : 1608 Boite à cles devant appartement au deuxième etage L'appart…"
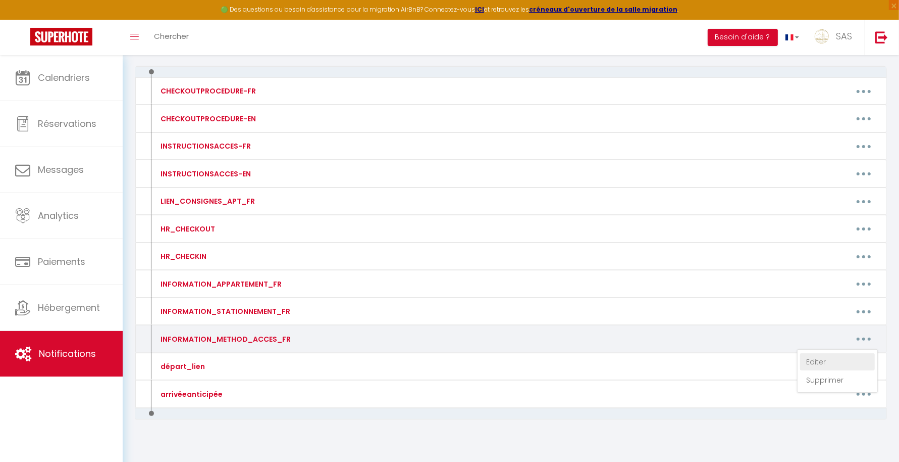
type textarea "Pour rentrer dans l’immeuble taper le code 31 04# sur le clavier La boite à [GE…"
type textarea "Pour ouvrir la porte de l’immeuble : Téléphonez au numéro suivant : [PHONE_NUMB…"
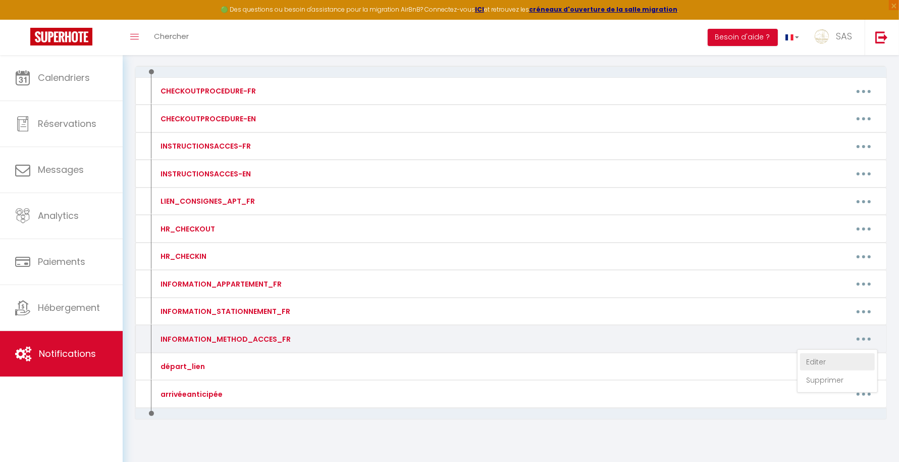
type textarea "La boite à clés est devant l'immeuble ALLUMER EN PASSANT VOTRE MAIN DEVANT Le c…"
type textarea "L'immeuble se trouve derrière l'ancien institut de beauté Pour ouvrir la porte …"
type textarea "Pour ouvrir la porte de l’immeuble : Téléphonez au numéro suivant : [PHONE_NUMB…"
type textarea "Boité à clès est vers l'entrée de l'immeuble (Ronde) Le code est le : 52 44 57 …"
type textarea "La boite à clés VERS ENTREE MAISON ALLUMER LA BOITE EN PASSANT LA MAIN DEVANT T…"
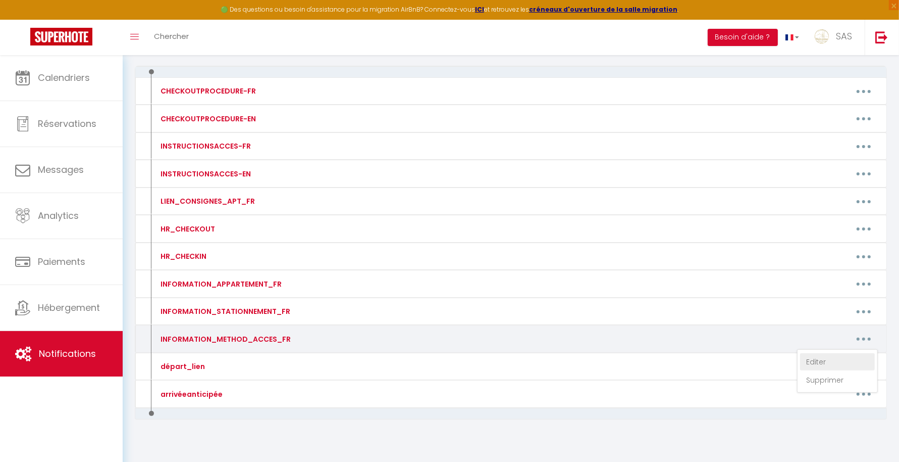
type textarea "La boite à clés est vers le garage ALLUMER LA BOITE EN PASSANT LA MAIN DEVANT T…"
type textarea "Pour ouvrir la porte de l’immeuble : Téléphonez au numéro suivant : [PHONE_NUMB…"
type textarea "24 COUCHAGES AU TOTAL Pour renter dans la maison 15 couchages ALLUMER LA BOITE …"
type textarea "La boite à clés se trouve à côté de l'entrée de l'immeuble à [GEOGRAPHIC_DATA] …"
type textarea "L'immeuble se trouve derrière l'ancien institut de beauté Pour ouvrir la porte …"
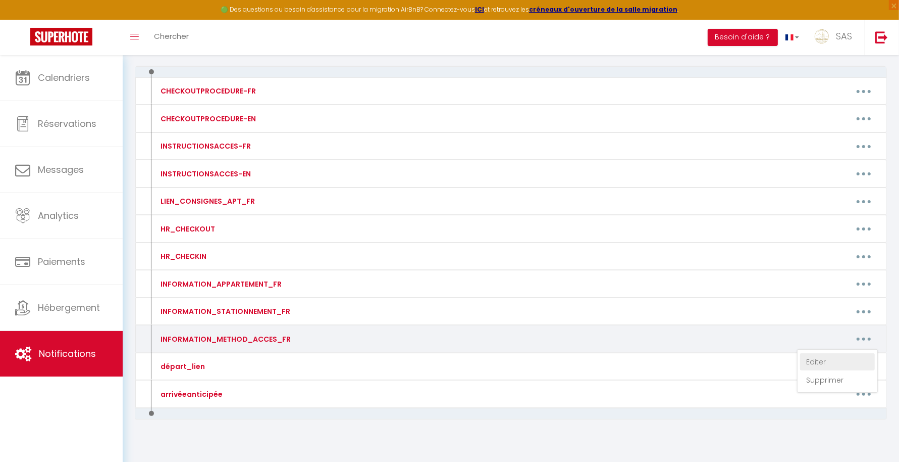
type textarea "La boite à clés se trouve vers les boites aux lettres avec un autocollant Bienv…"
type textarea "La porte d'entrée de l'immeuble se trouve entre le restaurant [GEOGRAPHIC_DATA]…"
type textarea "L'accès à l'appartement est 100% autonome à partir de 17h le jour de votre rése…"
type textarea "La porte d'entrée de l'immeuble se trouve entre le restaurant [GEOGRAPHIC_DATA]…"
type textarea "La boite à clef est située à l'intérieur du garage (numéro 8) qui se trouve jus…"
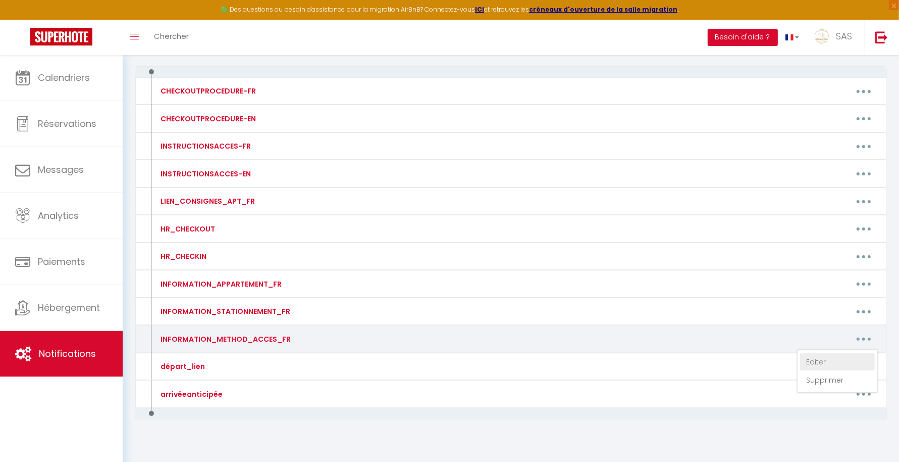
type textarea "Avant-dernière maison de la rue AU 2 LISA Autocollant Bienvenue chez nous sur l…"
type textarea "Pour ouvrir l'immeuble code: 14 36 Serrure connectée sur l'appartement N°9 au 2…"
type textarea "Pour ouvrir l'immeuble code: 14 36 Serrure connectée sur l'appartement N° 4 RDC…"
type textarea "BOITE A CLÉS DEVANT IMMEUBLE CODE : 2450 [PERSON_NAME] et ouvrir la serrure con…"
type textarea "Pour rentrer dans l’immeuble taper le code 31 04# sur le clavier La boite à [GE…"
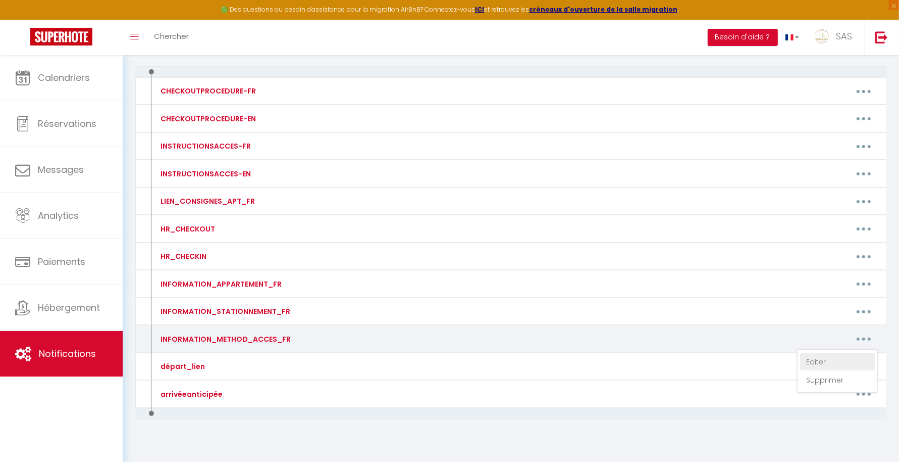
type textarea "La boite à cles est en face sur le grillage vers Le code 40 75 Image: [URL][DOM…"
type textarea "La boite à clef est devant la porte de l'immeuble. BOITE B Le code d'accès pour…"
type textarea "Porte immeuble : Code 23 23 L'appartement dispose d'une serrure connectée L'app…"
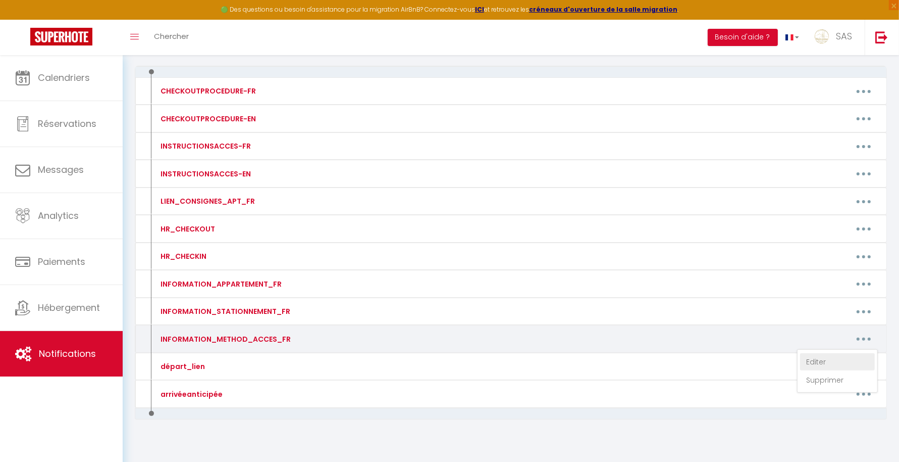
type textarea "Porte immeuble : Code 23 23 L'appartement dispose d'une serrure connectée L'app…"
type textarea "Boite à clés à côté de la boité aux lettres ALLUMEZ EN PASSANT VOTRE MAIN Tapez…"
type textarea "CODE IMMEUBLE : 13 46 BOITE A CLES SOUS ESCALIER BOITE N°16 CODE 14 12"
type textarea "CODE IMMEUBLE : 13 46 BOITE A CLES SOUS ESCALIER BOITE N°1 CODE 21 18"
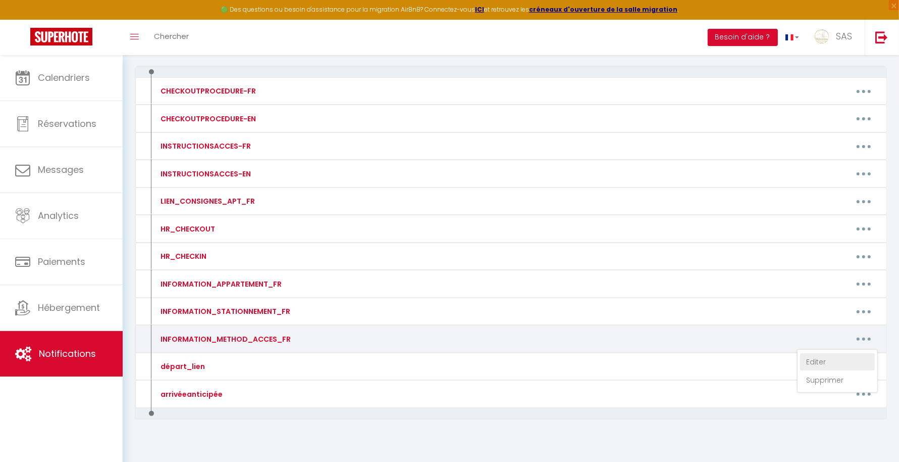
type textarea "SERRURE CONNECTEE Tapez le code [RENTALDOOR:CODE] et # Tournez la serrure pour …"
type textarea "Pour ouvrir la porte immeuble Sonnez à BCN Téléphonez au numéro suivant : [PHON…"
type textarea "PORTAIL S'OUVRE A LA MIAN OU SINON CODE 1 1 1 1 MAISON AU [GEOGRAPHIC_DATA] SER…"
type textarea "Pour ouvrir la porte de l’immeuble : Téléphonez au numéro suivant : [PHONE_NUMB…"
type textarea "CODE IMMEUBLE : 13 46 BOITE A CLES SOUS ESCALIER BOITE N°6 CODE 15 10"
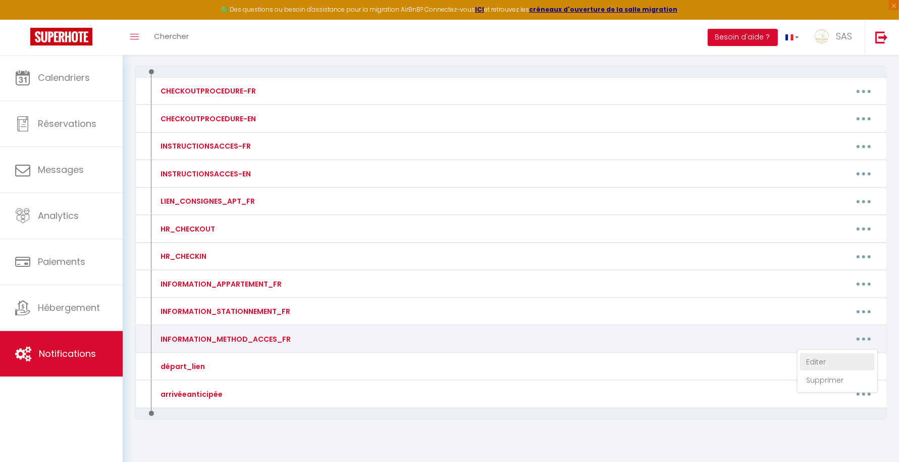
type textarea "Pour ouvrir la porte de l’immeuble : Sonnez à CHARRIER Téléphonez au numéro sui…"
type textarea "L'immeuble se trouve derrière l'ancien institut de beauté Pour ouvrir la porte …"
type textarea "Pour ouvrir d'immeuble : Téléphonez au numéro suivant : [PHONE_NUMBER] code : 0…"
type textarea "La porte d'entrée de l'immeuble se trouve entre le restaurant [GEOGRAPHIC_DATA]…"
type textarea "Pour ouvrir la porte de l’immeuble : Code : 20 24 # L'appartement dispose d'une…"
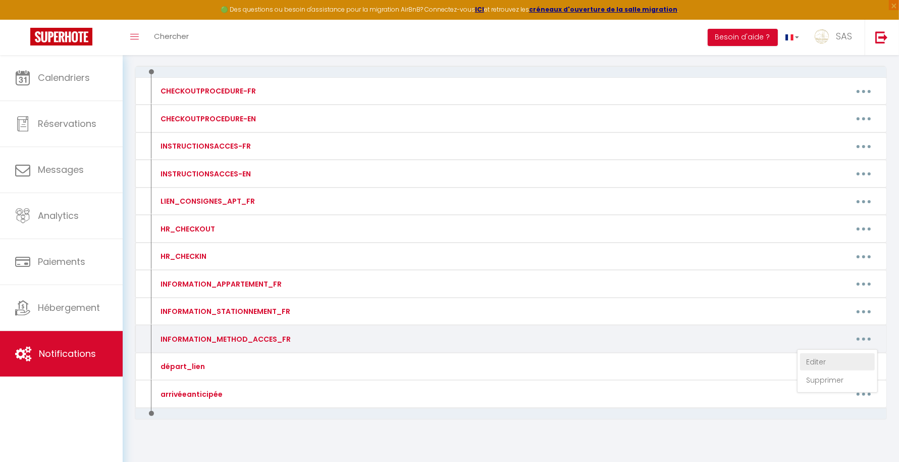
type textarea "Pour ouvrir la porte de l’immeuble : Code : 63 69 L'appartement dispose d'une s…"
type textarea "La boite à clef est devant l'entrée de la maison. Le code d'accès pour ouvrir l…"
type textarea "Portail blanc au fond de l'impasse "16bis" code portail : 2022 A Code Piéton : …"
type textarea "La boite à clef est devant la porte (Boite A). Le code d'accès pour ouvrir la b…"
type textarea "Boité à clés est dans la boite aux lettres (avec le logo Bienvenue chez nous) L…"
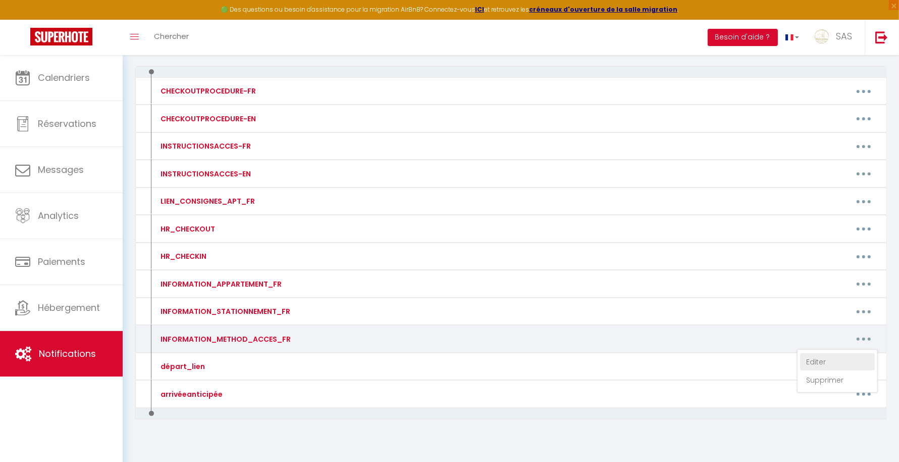
type textarea "La boite à clef se trouve dans le local poubelle. Passez sous le porche à côté …"
type textarea "La boite à clef est devant la porte au 1er étage (Boite C). Le code d'accès pou…"
type textarea "La boite à clef est devant l'entrée coté boite aux lettres ALLUMER LA BOITE EN …"
type textarea "Rendez-vous au parking [STREET_ADDRESS], une "Key’s Box" est à votre dispositio…"
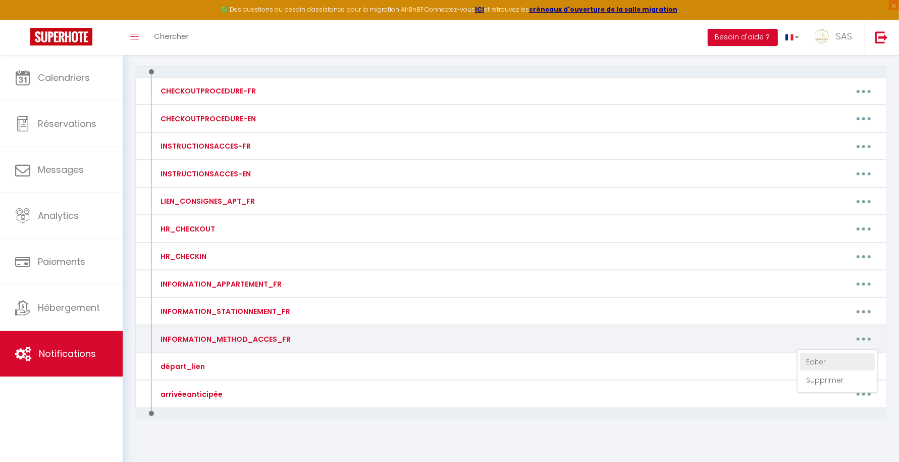
type textarea "Rendez-vous au parking [STREET_ADDRESS], une "Key’s Box" est à votre dispositio…"
type textarea "La boite à clef est à côté de la [GEOGRAPHIC_DATA]. Allumez la boite à cles ave…"
type textarea "La boite à clef est devant la porte de l'immeuble Prendre la boite B Le code d'…"
type textarea "La boite à clef est à l'entrée de l'immeuble (à côté de l'interphone). Le code …"
type textarea "Rendez-vous au parking [STREET_ADDRESS], une "Key’s Box" est à votre dispositio…"
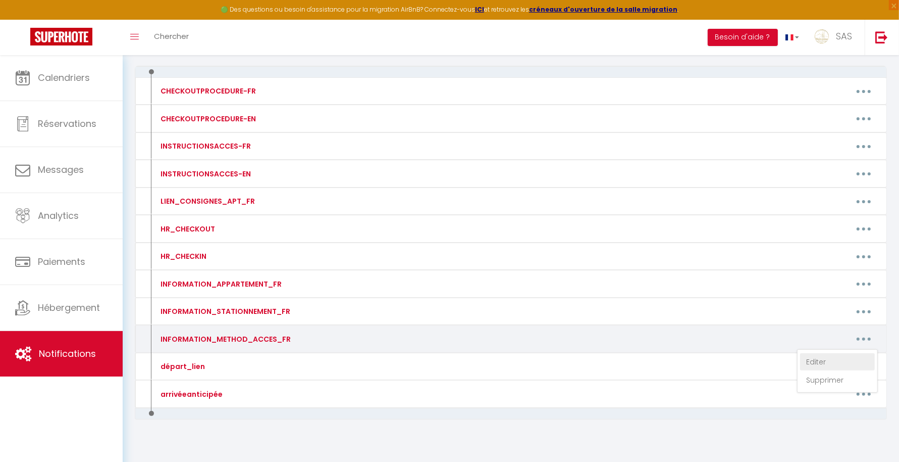
type textarea "La boite à clef est située vers l'interphone Le code d'accès pour ouvrir la boi…"
type textarea "La boite à clef est dans le hall vers l'interphone (Boite B) ALLUMER LA BOITE E…"
type textarea "La boite à clef est dans le hall vers l'interphone (Boite C) ALLUMER LA BOITE E…"
type textarea "Rendez-vous au parking [STREET_ADDRESS], une "Key’s Box" est à votre dispositio…"
type textarea "Pour ouvrir la porte de l’immeuble : Téléphonez au numéro suivant : [PHONE_NUMB…"
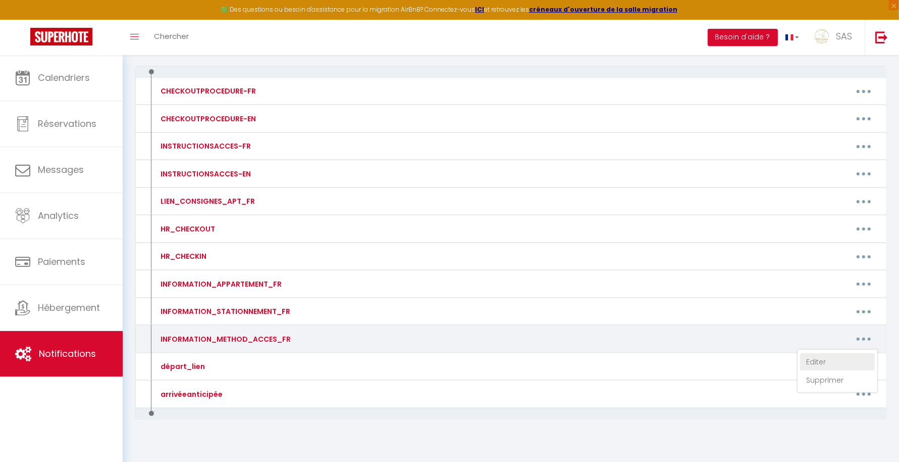
type textarea "La boite à clef est située vers l'interphone Le code d'accès pour ouvrir la boi…"
type textarea "La boite à clef est devant la porte (Boite B). Le code d'accès pour ouvrir la b…"
type textarea "La boite à clef est à l'entrée du parking à droite (derrière les haies). Le cod…"
type textarea "La boite à clef est située devant la place de parking. ALLUMER LA BOITE EN PASS…"
type textarea "Pour ouvrir la porte de l’immeuble : Téléphonez au numéro suivant : [PHONE_NUMB…"
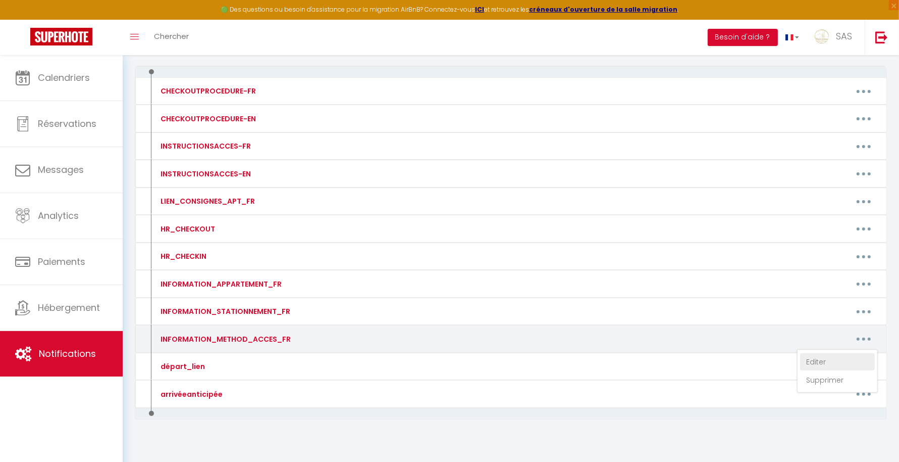
type textarea "La boite à clef est devant l'entrée du garage. Le code d'accès pour ouvrir la b…"
type textarea "Pour ouvrir la porte métallique de l'immeuble, tapez le code 1982. Sonnez ensui…"
type textarea "Code de l'immeuble est : 12 18 La boite à clef se situe devant la porte de l'ap…"
type textarea "Rendez-vous au parking [STREET_ADDRESS], une "Key’s Box" est à votre dispositio…"
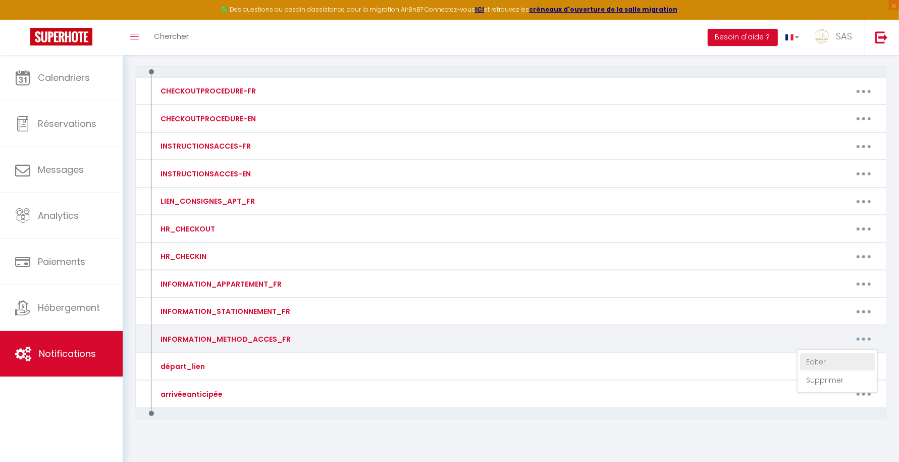
type textarea "POUR OUVRIR PORTE IMMEUBLE : Téléphonez au numéro suivant : 09 70 73 20 18 code…"
type textarea "La boite à clef est située en bas vers l'entrée des caves. Le code d'accès pour…"
type textarea "Boite à clés devant entrée maison Allumez avec votre main la boite Tapez le cod…"
type textarea "Pour ouvrir l'immeuble sonnez à LE CELESTE Serrure connectée sur l'appartement …"
type textarea "La boite à [GEOGRAPHIC_DATA] se trouve sur le pilier en face de la porte d'entr…"
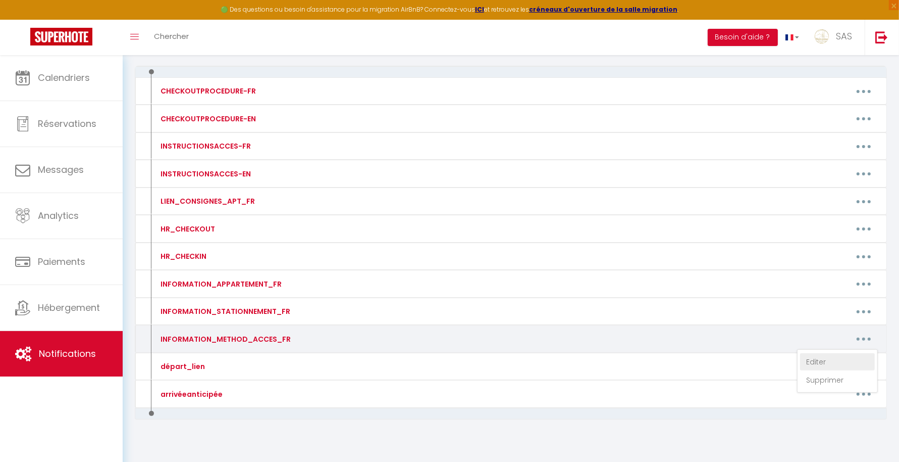
type textarea "Pour ouvrir la porte de l’immeuble : Sonnez à TARDIEU et téléphonez au numéro s…"
type textarea "Pour ouvrir l'immeuble sonnez à LE TRAON Serrure connectée sur l'appartement au…"
type textarea "Pour ouvrir la porte de l’immeuble : Sonnez à SAID [PERSON_NAME] après téléphon…"
type textarea "Pour ouvrir la porte de l’immeuble : Sonnez à [PERSON_NAME] après téléphonez au…"
type textarea "Etape 1 : Boite à clés se trouve en face au 8 Av Thermale boite D Tapez le code…"
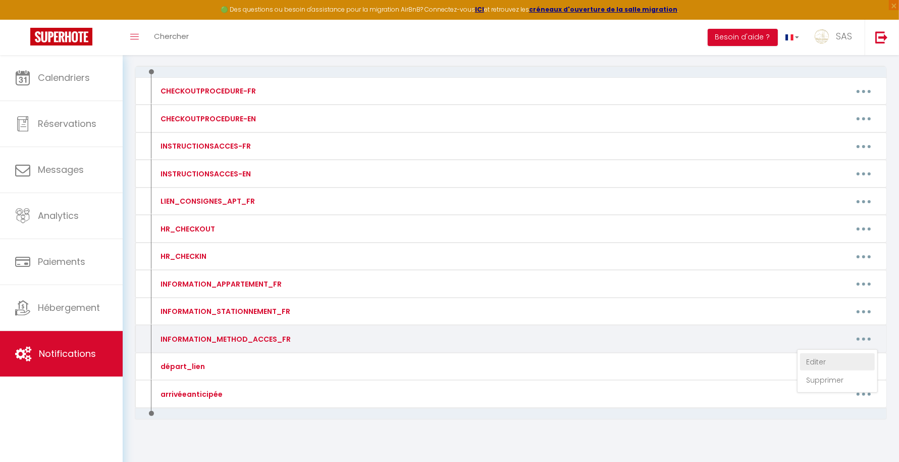
type textarea "Pour ouvrir la porte de l’immeuble : Téléphonez au numéro suivant : [PHONE_NUMB…"
type textarea "Dans un premier temps, vous pouvez vous garer devant la porte de garage blanche…"
type textarea "Rendez-vous au parking [STREET_ADDRESS], une "Key’s Box" est à votre dispositio…"
type textarea "Les boite à cles se trouve devant l'immeuble 3 [DEMOGRAPHIC_DATA] A/B/C Code po…"
type textarea "Pour ouvrir la porte de l'immeuble. Sonnez à « JOUBERT » et après quelques inst…"
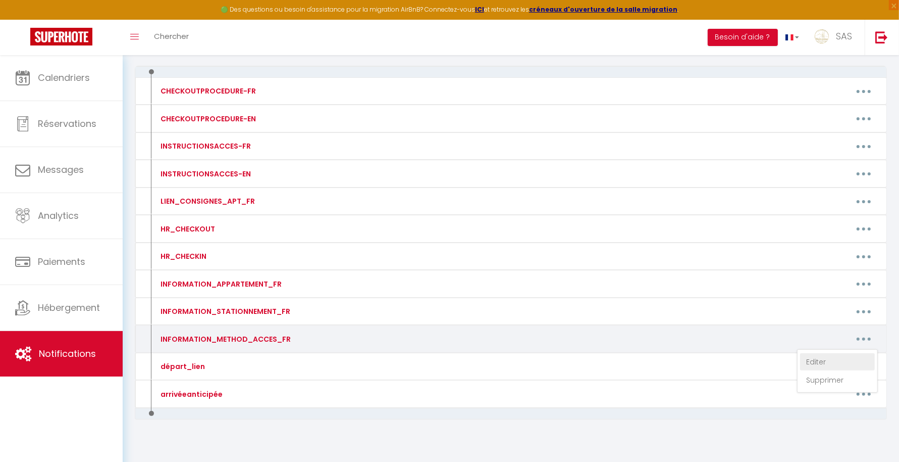
type textarea "Pour ouvrir la porte de l’immeuble :t Téléphonez au numéro suivant : [PHONE_NUM…"
type textarea "Pour ouvrir la porte de l’immeuble : Téléphonez au numéro suivant : [PHONE_NUMB…"
type textarea "Porte immeuble : Code 20 24 # L'appartement dispose d’une boite à clés L'appart…"
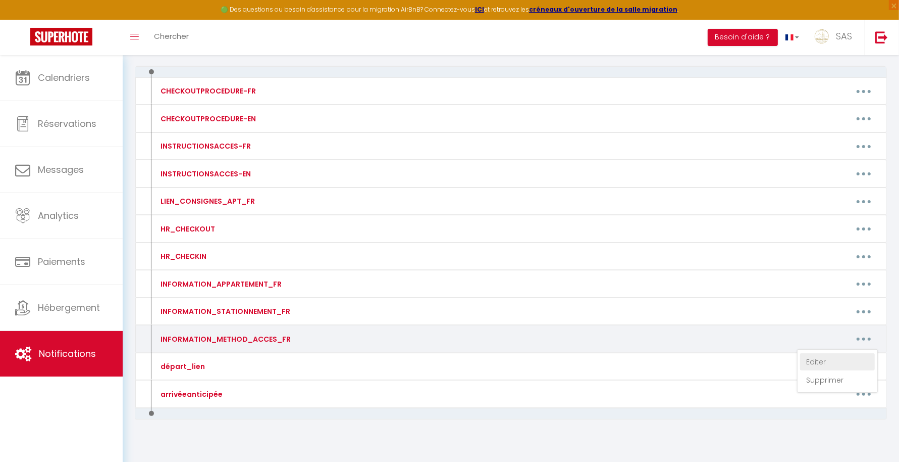
type textarea "Porte immeuble : Code 20 24 # L'appartement dispose d’une boite à clés L'appart…"
type textarea "Porte immeuble : Code 20 24 # Les appartements du Rdc au 3 étage avec des boite…"
type textarea "La boite à clés se trouve sur la droite de l'immeuble (après marchant de livre)…"
type textarea "Pour ouvrir la porte de l’immeuble : Sonnez à BCN Téléphonez au numéro suivant …"
type textarea "Boite à clès devant l'immeuble Code : 18 29 Appartement au fond de l'entré à dr…"
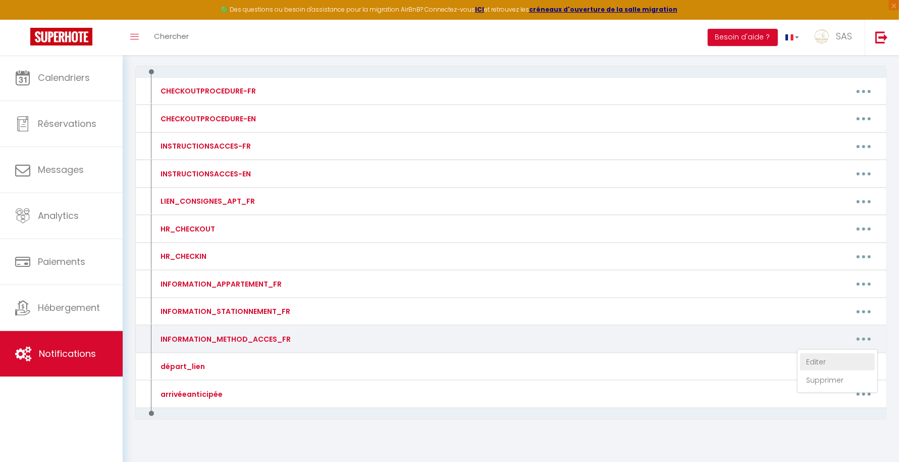
type textarea "BOITE A CLÉS DEVANT IMMEUBLE CODE : 46 29 77 92 + ok L'appartement au 3 étage"
type textarea "Porte immeuble : Code 20 24 # L'appartement dispose d'une serrure connectée L'a…"
type textarea "L'appartement dispose d'une serrure connectée L'appartement RDC GAUCHE N°6 Dans…"
type textarea "Porte immeuble : Code 20 24 # L'appartement dispose d'une serrure connectée L'a…"
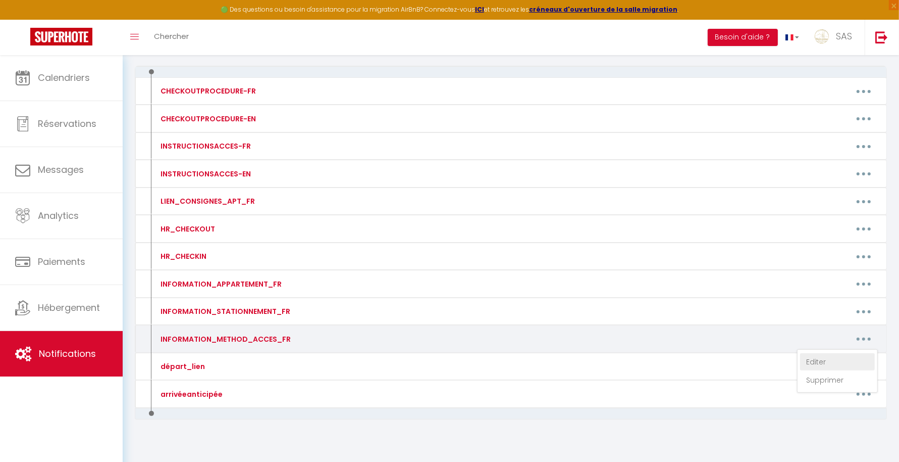
type textarea "Porte immeuble : Code 20 24 # Les appartements disposent d'une serrure connecté…"
type textarea "L'appartement dispose d'une serrure connectée L'appartement RDC DROITE N°5 Entr…"
type textarea "Porte immeuble : Code 20 24 # L'appartement dispose d'une serrure connectée L'a…"
type textarea "Pour ouvrir la porte de l’immeuble : Téléphonez au numéro suivant : [PHONE_NUMB…"
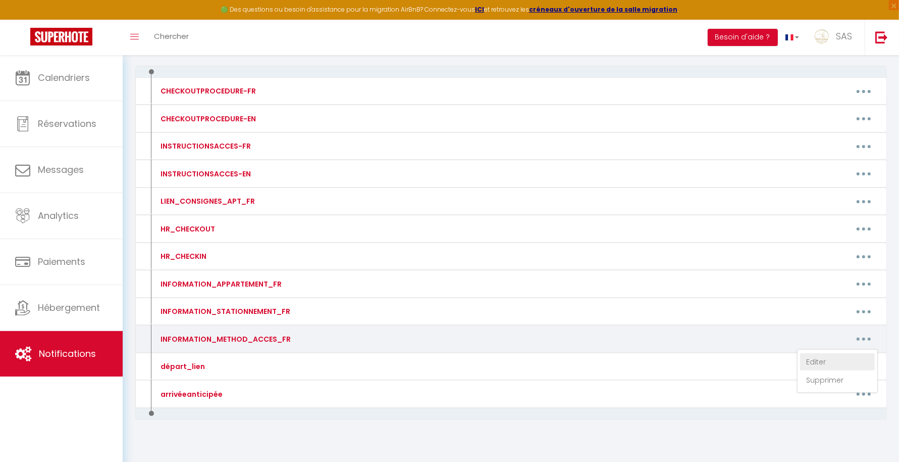
type textarea "Pour ouvrir la porte de l’immeuble : Téléphonez au numéro suivant : [PHONE_NUMB…"
type textarea "L'entrée est derrière la maison La boite à clés vers entrée immeuble BOITE A Ta…"
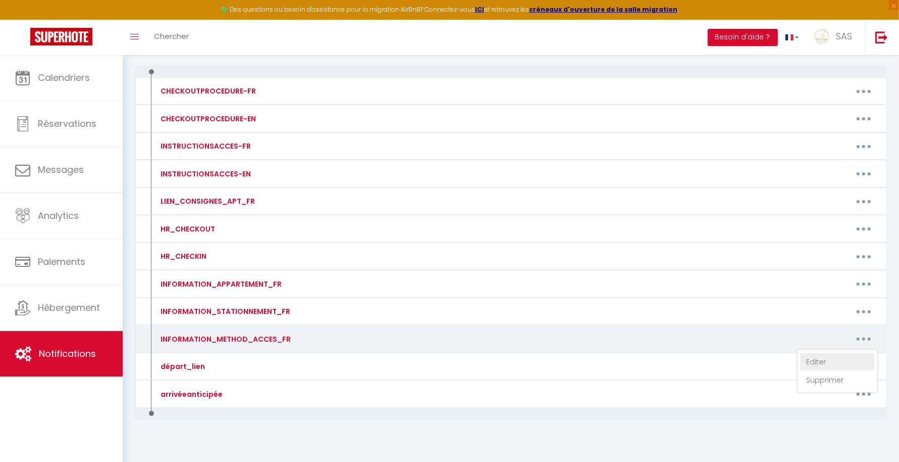
type textarea "Pour ouvrir la porte de l’immeuble : Sonnez à BARRAUD et téléphonez au numéro s…"
type textarea "Entrée immeuble ouvert Boite à clés devant entré appartement Passez votre main …"
type textarea "L'accès est au [STREET_ADDRESS] à côté du 59 Suivre autocollant Bienvenue chez …"
type textarea "Boite à clés devant l'entrée de la maison 69 45"
type textarea "Pour ouvrir l'immeuble / Téléphonez au numéro suivant : [PHONE_NUMBER] code : 2…"
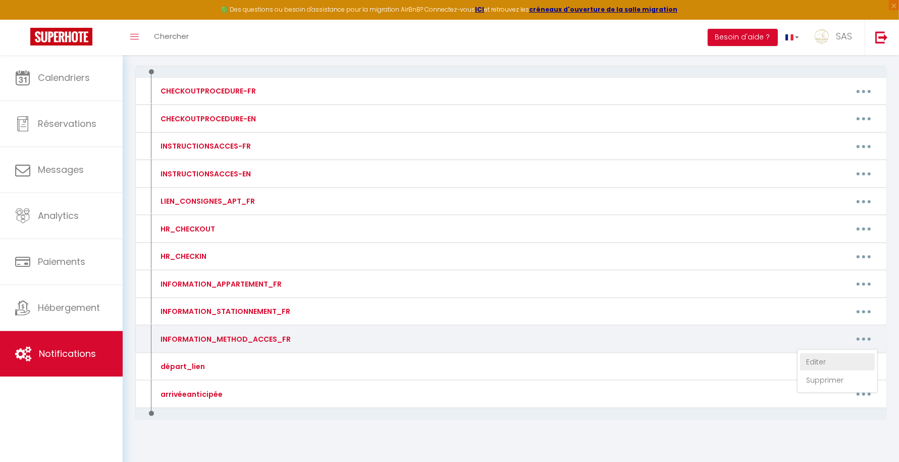
type textarea "ARRIVÉE EN DEUX ÉTAPES : RÉCUPÉRER LES CLÉS BOITE A CLÉS [STREET_ADDRESS] FD BO…"
type textarea "Porte immeuble : Code 20 24 # L'appartement dispose d’une serrure connectée L'a…"
type textarea "Porte immeuble : Code 20 24 # L'appartement dispose d’une boite à cles L'appart…"
type textarea "Porte immeuble : Code 20 24 # L'appartement dispose d’une boite à clés L'appart…"
type textarea "Porte immeuble : Code 20 24 # L'appartement dispose d’une serrure connectée L'a…"
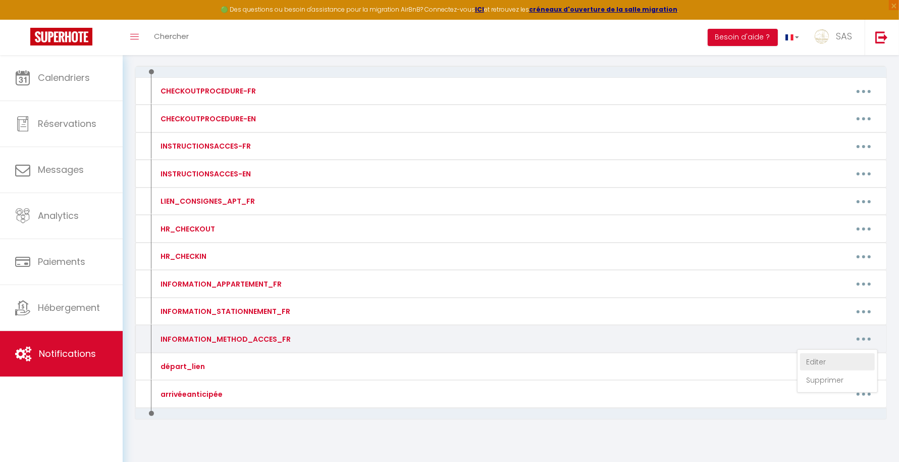
type textarea "Porte immeuble : Code 20 24 # L'appartement dispose d’une boite à clès L'appart…"
type textarea "Porte immeuble : Code 20 24 # L'appartement dispose d’une serrure connectée L'a…"
type textarea "Le code pour les deux portes d'immeuble : Code 20 24 # Les appartements dispose…"
type textarea "Porte immeuble : Code 20 24 # L'appartement dispose d’une serrure connectée L'a…"
type textarea "Pour ouvrir l'immeuble Téléphonez au numéro suivant : [PHONE_NUMBER] code : 32 …"
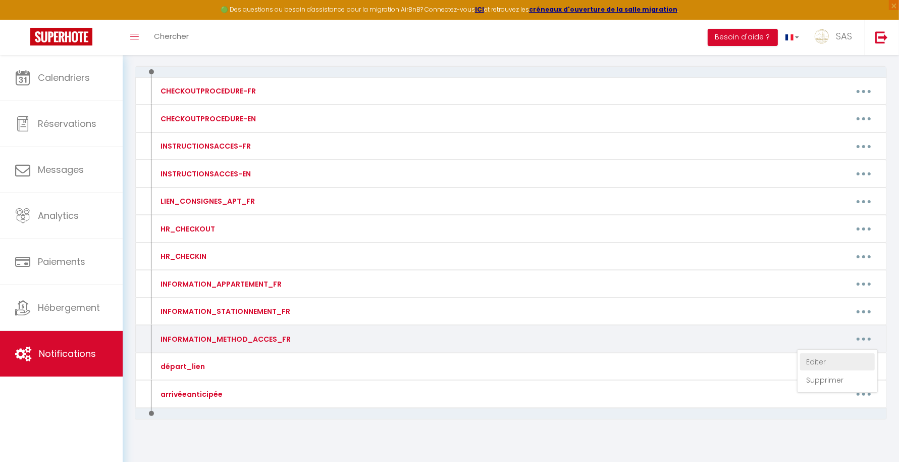
type textarea "PORTE BLANCHE A GAUCHE DE L'ENTRÉE DE L'IMMEUBLE SERRURE CONNECTEE Tapez le cod…"
type textarea "Pour ouvrir immeuble sonnez à FERREIRA 3 éme étage L'appartement dispose d'une …"
type textarea "BOITE A CLÉS DEVANT APPARTEMENT Tapez le code [RENTALDOOR:CODE] + V Pour inform…"
type textarea "Pour ouvrir le portail : Appuyer sur la flèche de droite et la Cloche Pour ouvr…"
type textarea "Code immeuble (2 portes) 03 63 Code ascenseur : 06 44 5 eme étage porte N° 7 SE…"
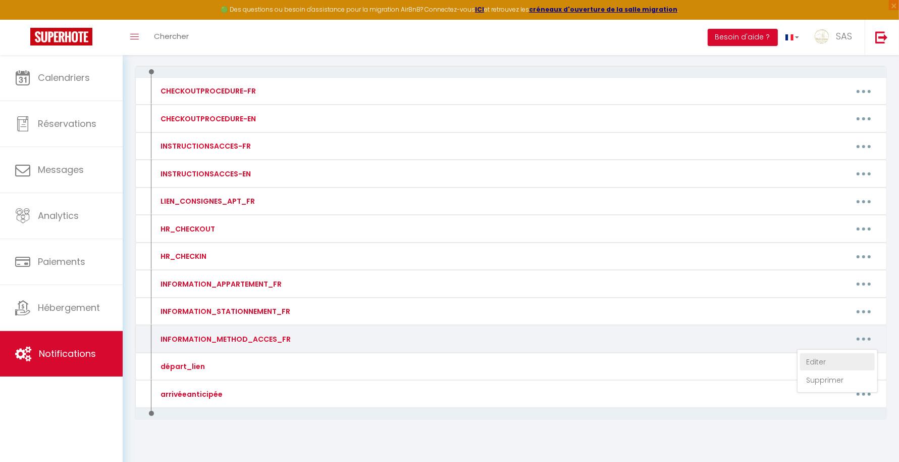
type textarea "Pour ouvrir la porte de l’immeuble : Téléphonez au numéro suivant : [PHONE_NUMB…"
type textarea "CODE IMMEUBLE : 13 46 BOITE A CLES SOUS ESCALIER BOITE N°6 CODE 15 10"
type textarea "INFO ENTRÉE APPARTEMENT si vous trouvez le 22 il faut traverser le boulevard po…"
type textarea "Pour ouvrir la porte de l’immeuble : Sonnez à MARQUES Téléphonez au numéro suiv…"
type textarea "LA BOITE A CLES SE TROUVE SUR LE GRILLAGE AVANT DE RENTREE DANS LE PARC SUR GAU…"
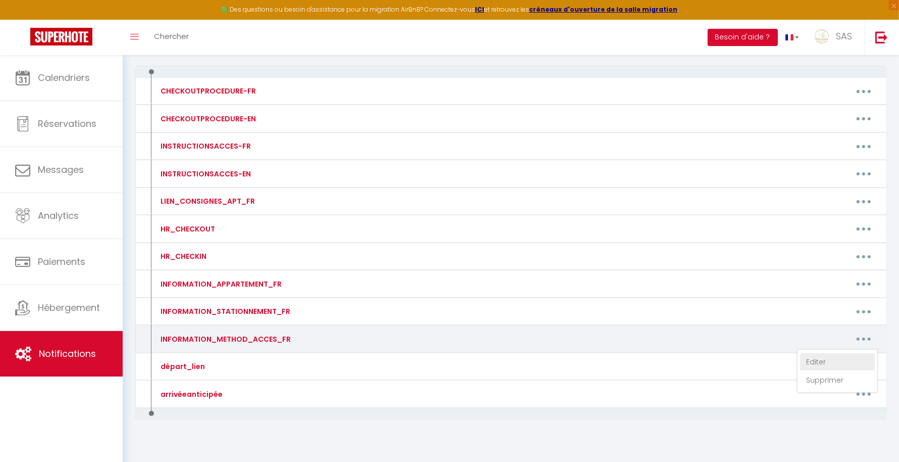
type textarea "Boite à clés sur le pilier en face de la porte d'entrée Tapez le code [RENTALDO…"
type textarea "L'entrée est derrière la maison La boite à clés vers entrée immeuble BOITE B Ta…"
type textarea "L'entrée est derrière la maison La boite à clés vers entrée immeuble BOITE A ET…"
type textarea "Pour ouvrir immeuble - Sonnez à BCN L'appartement dispose d'une serrure connect…"
type textarea "Boite à clés en dessous de l'interphone Bienvenue chez nous Code : 32 11"
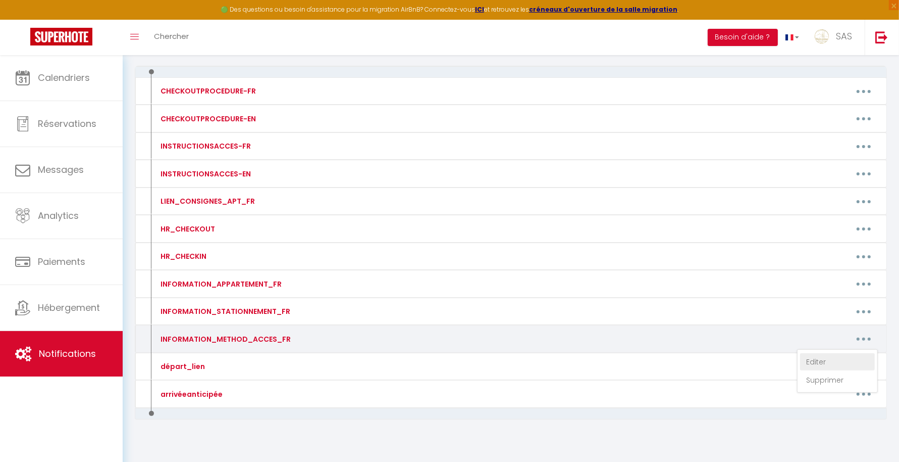
type textarea "Code Immeuble : 06 25 Appartement A L'appartement dispose d'une serrure connect…"
type textarea "Code Immeuble : 06 25 Appartement B L'appartement dispose d'une serrure connect…"
type textarea "Code Immeuble : 06 25 Appartement A/ B / C CODE UNIQUE POUR LES 3 APPARTEMENTS …"
type textarea "Code Immeuble : 06 25 Appartement C L'appartement dispose d'une serrure connect…"
type textarea "-BOITE A CLES DEVANT ENTREE MAISON Tapez le code [RENTALDOOR:CODE] et validez s…"
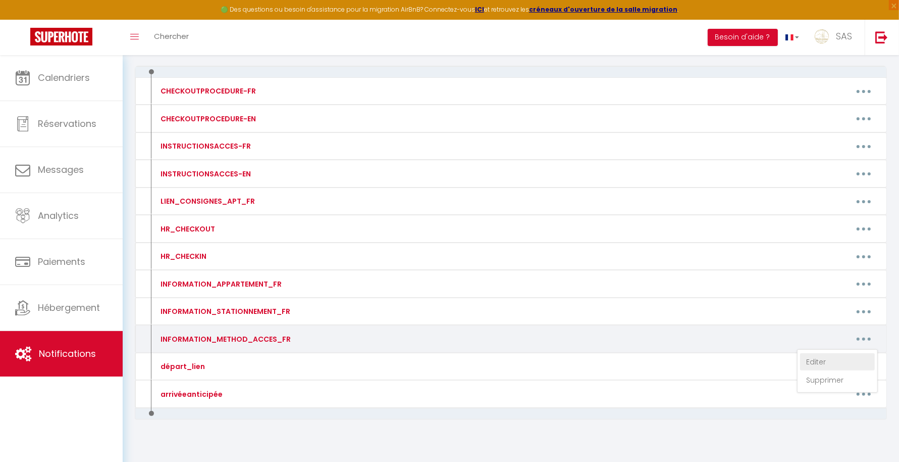
type textarea "Pour ouvrir la porte de l’immeuble : Sonnez à SENY & téléphonez au numéro suiva…"
type textarea "La boite à clés se trouve en dessous de l'entrée de maison sur [GEOGRAPHIC_DATA…"
type textarea "CODE IMMEUBLE : CLES + 5685 + CLES Boite à clés devant entré appartement Tapez …"
type textarea "Le portail d'accès se trouve en face du Musé Michelin sur la droite Panneau Bie…"
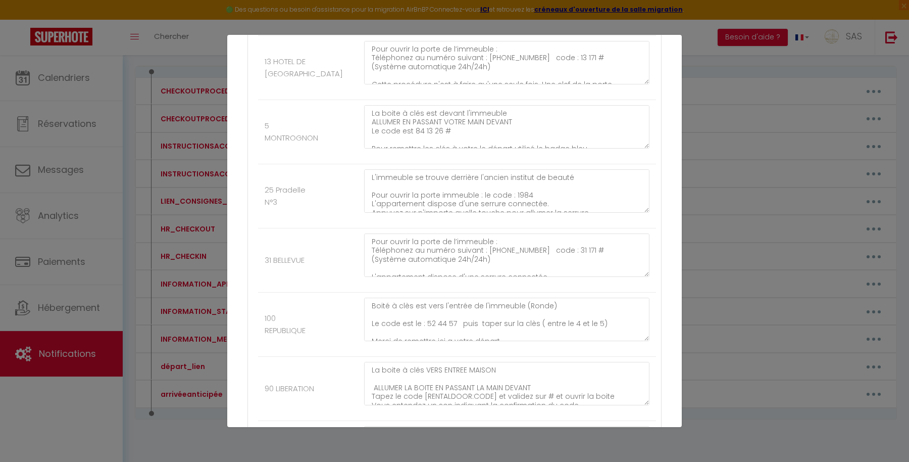
scroll to position [1505, 0]
click at [446, 304] on textarea "Boité à clès est vers l'entrée de l'immeuble (Ronde) Le code est le : 52 44 57 …" at bounding box center [506, 318] width 285 height 43
click at [449, 311] on textarea "Boité à clès est vers l'entrée de l'immeuble (Ronde) Le code est le : 52 44 57 …" at bounding box center [506, 318] width 285 height 43
type textarea "Boité à clès est vers l'entrée de l'immeuble (Ronde) Le code est le : 28 36 24 …"
click at [578, 367] on textarea "La boite à clés VERS ENTREE MAISON ALLUMER LA BOITE EN PASSANT LA MAIN DEVANT T…" at bounding box center [506, 382] width 285 height 43
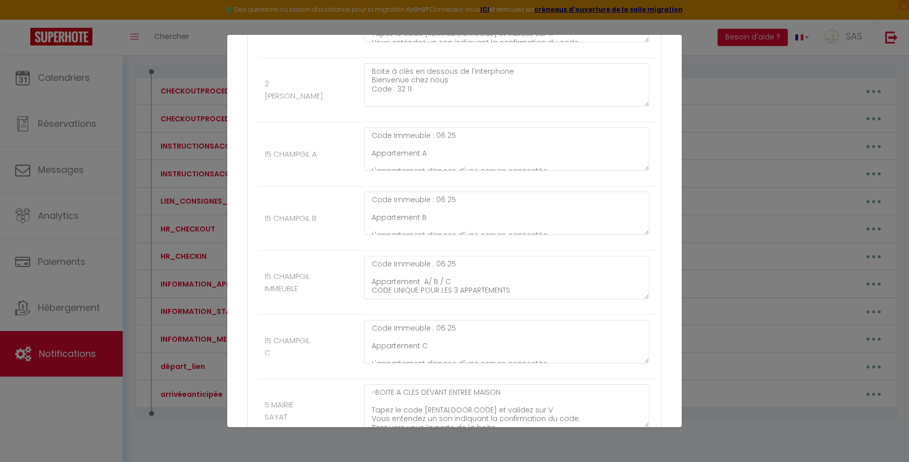
scroll to position [11191, 0]
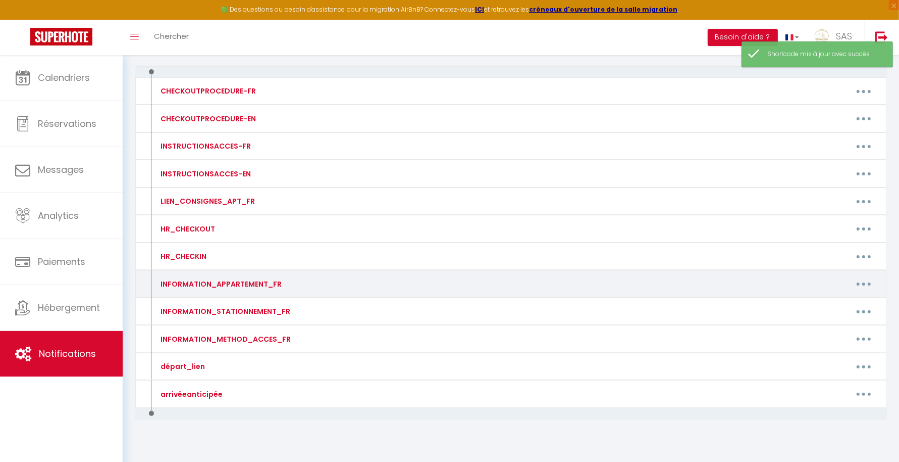
click at [852, 283] on button "button" at bounding box center [864, 284] width 28 height 16
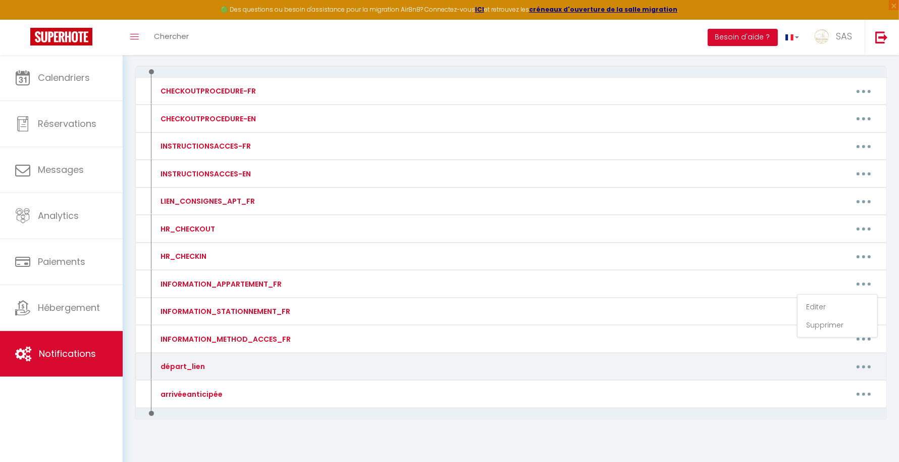
click at [671, 353] on div "départ_lien Editer Supprimer" at bounding box center [511, 367] width 752 height 28
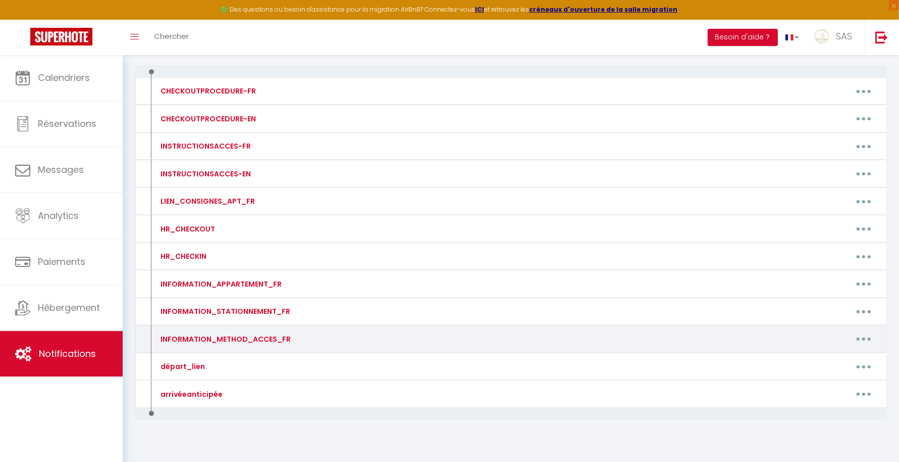
click at [862, 331] on button "button" at bounding box center [864, 339] width 28 height 16
click at [828, 357] on link "Editer" at bounding box center [837, 361] width 75 height 17
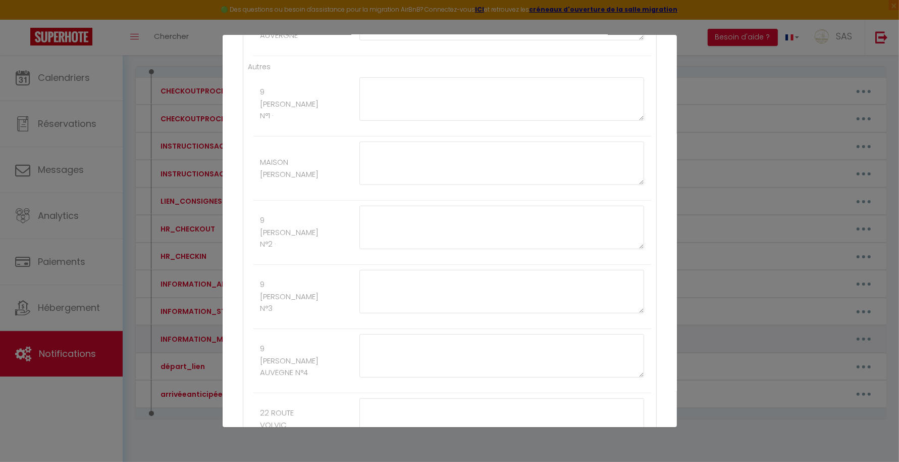
type input "INFORMATION_METHOD_ACCES_FR"
type textarea "Merci de nous contacter au [PHONE_NUMBER]"
type textarea "La boite à clef est devant la porte de l'immeuble. BOITE A Le code d'accès pour…"
type textarea "La boite à clef se situe devant la porte de l'appartement. ALLUMER LA BOITE EN …"
type textarea "Pour ouvrir la porte de l’immeuble : Téléphonez au numéro suivant : [PHONE_NUMB…"
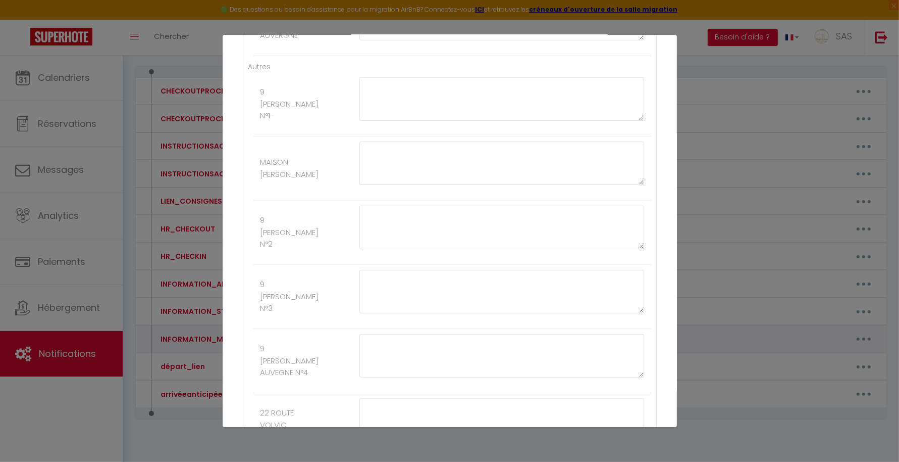
type textarea "Pour ouvrir la porte de l’immeuble : Téléphonez au numéro suivant : [PHONE_NUMB…"
type textarea "La porte d'entrée de l'immeuble se trouve entre le restaurant [GEOGRAPHIC_DATA]…"
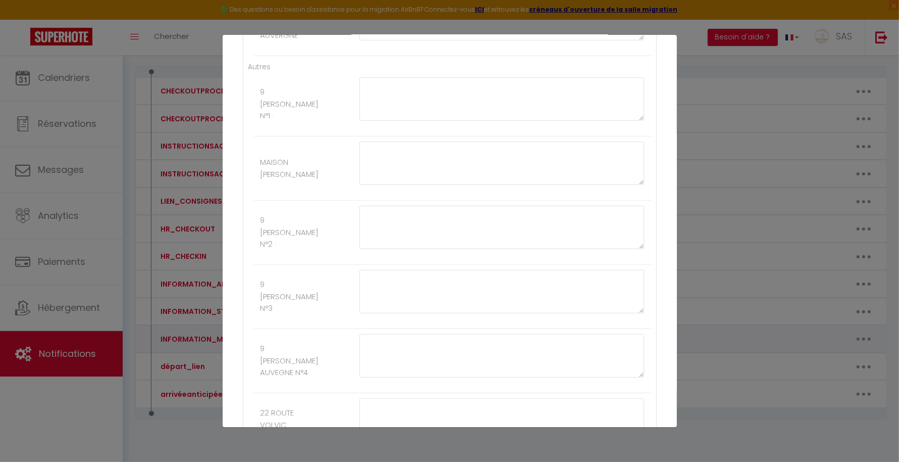
type textarea "La porte d'entrée de l'immeuble se trouve entre le restaurant [GEOGRAPHIC_DATA]…"
type textarea "Pour ouvrir la porte de l’immeuble : Téléphonez au numéro suivant : [PHONE_NUMB…"
type textarea "La porte d'entrée de l'immeuble se trouve entre le restaurant [GEOGRAPHIC_DATA]…"
type textarea "Pour ouvrir la porte de l’immeuble : Sonner à [GEOGRAPHIC_DATA] et puis télépho…"
type textarea "Pour ouvrir la porte de l’immeuble : Sonner à LEFORT puis téléphonez au numéro …"
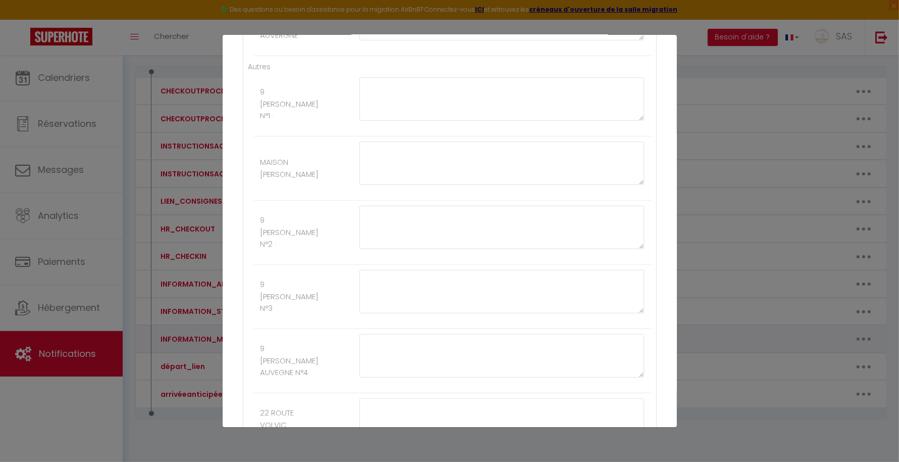
type textarea "Pour ouvir la porte de l'immeuble code : 42 86 A La boite à clès se trouve dans…"
type textarea "ACCES IMMEUBLE sonnez à l'interphone à [GEOGRAPHIC_DATA] (La porte va s'ouvrir)…"
type textarea "Code Immeuble : 1608 Boite à cles devant appartement au deuxième etage L'appart…"
type textarea "Pour rentrer dans l’immeuble taper le code 31 04# sur le clavier La boite à [GE…"
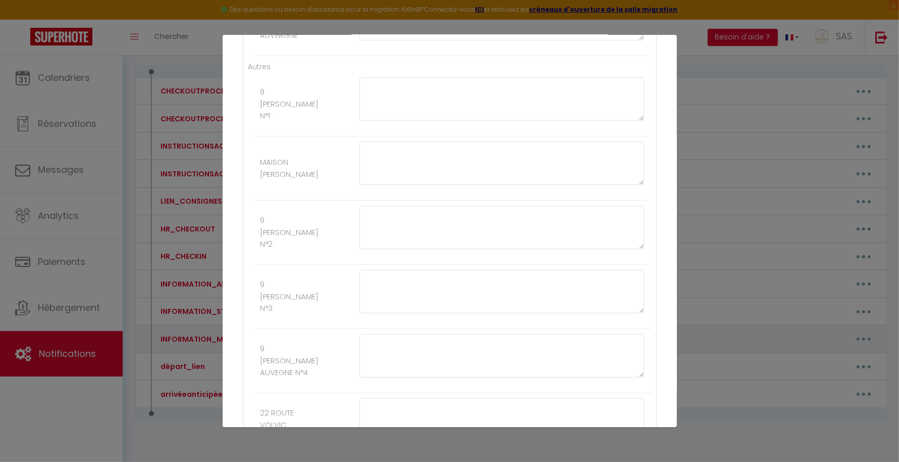
type textarea "Pour ouvrir la porte de l’immeuble : Téléphonez au numéro suivant : [PHONE_NUMB…"
type textarea "La boite à clés est devant l'immeuble ALLUMER EN PASSANT VOTRE MAIN DEVANT Le c…"
type textarea "L'immeuble se trouve derrière l'ancien institut de beauté Pour ouvrir la porte …"
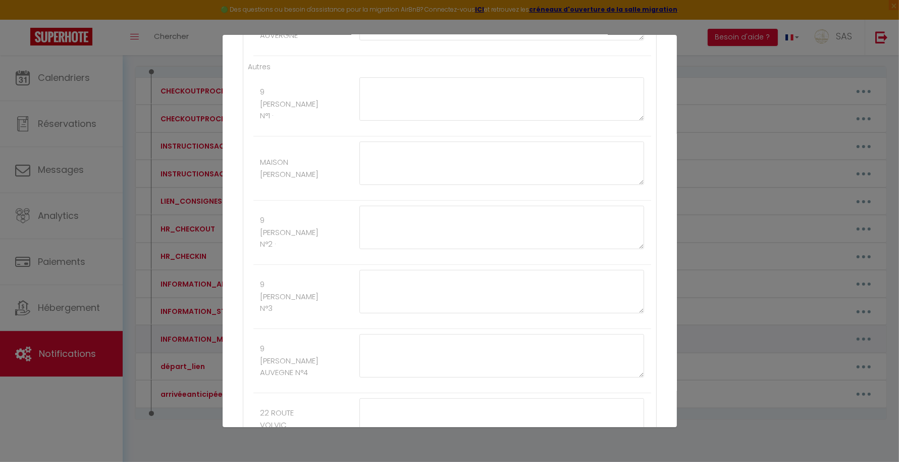
type textarea "Pour ouvrir la porte de l’immeuble : Téléphonez au numéro suivant : [PHONE_NUMB…"
type textarea "Boité à clès est vers l'entrée de l'immeuble (Ronde) Le code est le : 28 36 24 …"
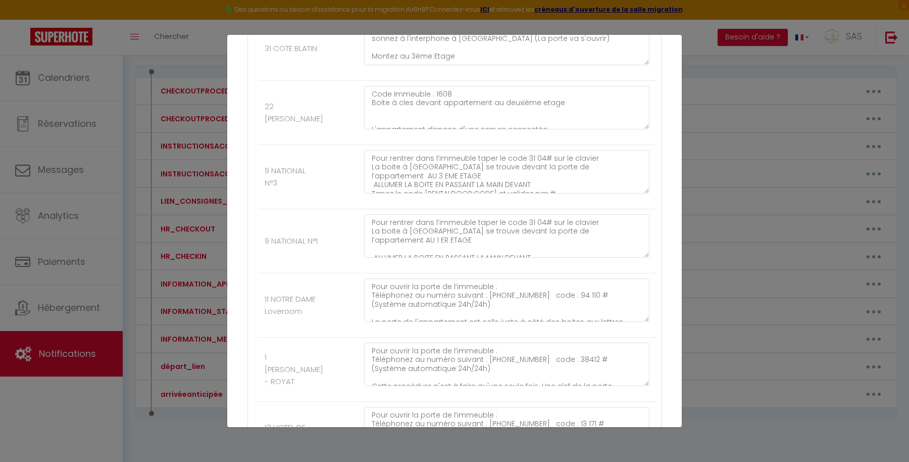
scroll to position [1445, 0]
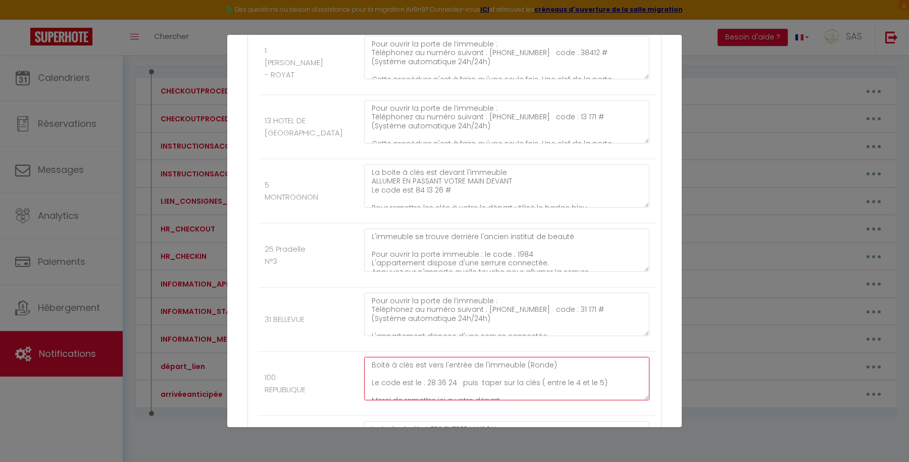
click at [502, 357] on textarea "Boité à clès est vers l'entrée de l'immeuble (Ronde) Le code est le : 28 36 24 …" at bounding box center [506, 378] width 285 height 43
paste textarea "Boité à clès est vers l'entrée de l'immeuble (Ronde) Le code est le : 28 36 24 …"
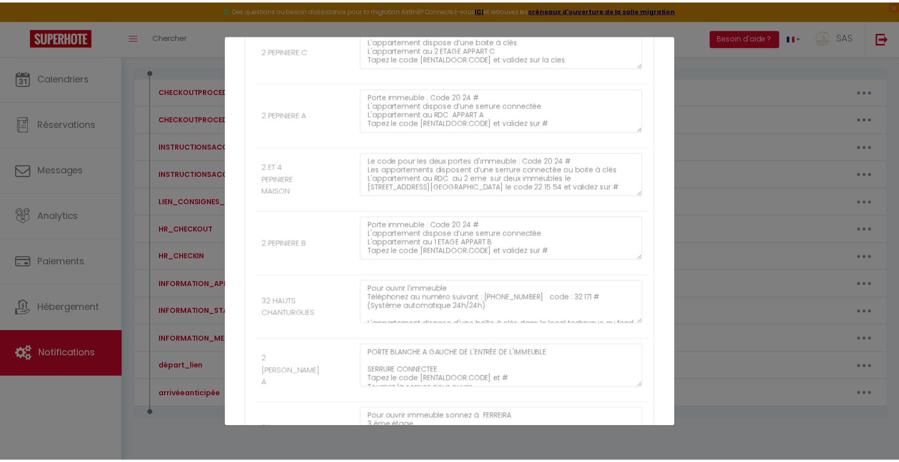
scroll to position [11191, 0]
